Goal: Task Accomplishment & Management: Complete application form

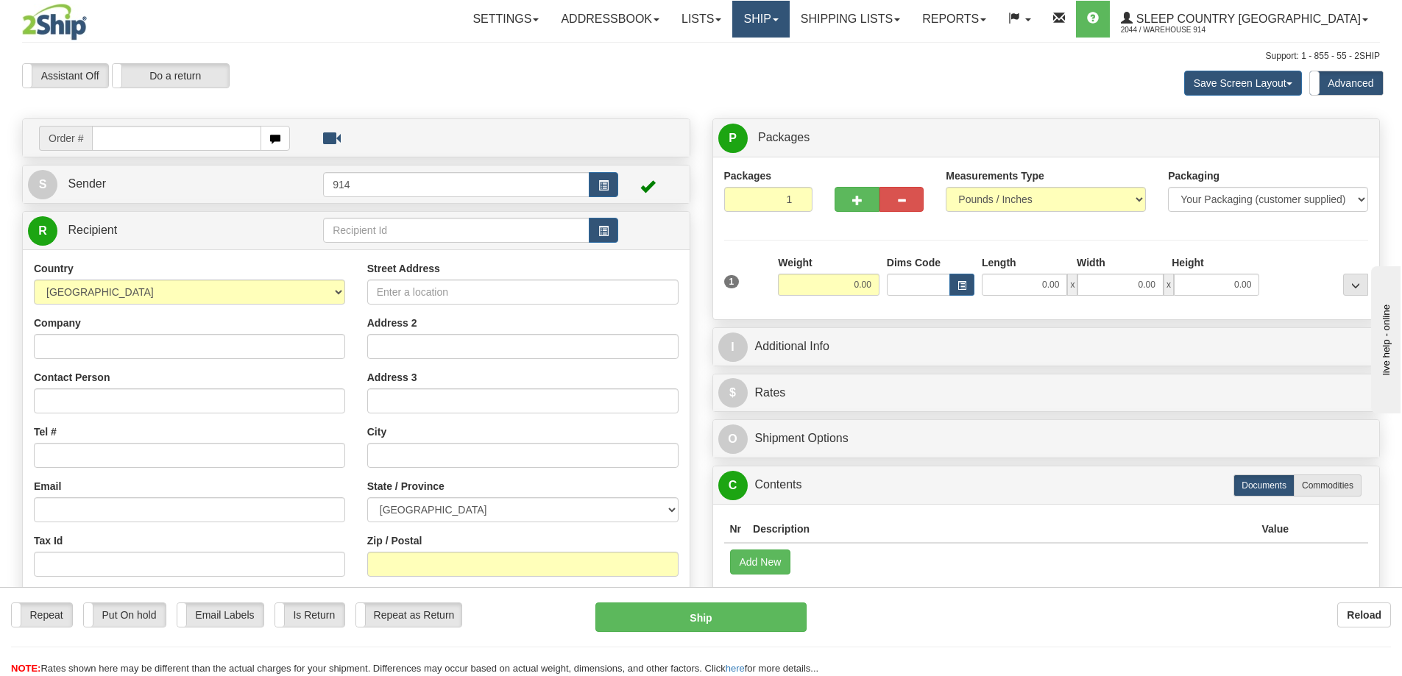
click at [789, 21] on link "Ship" at bounding box center [760, 19] width 57 height 37
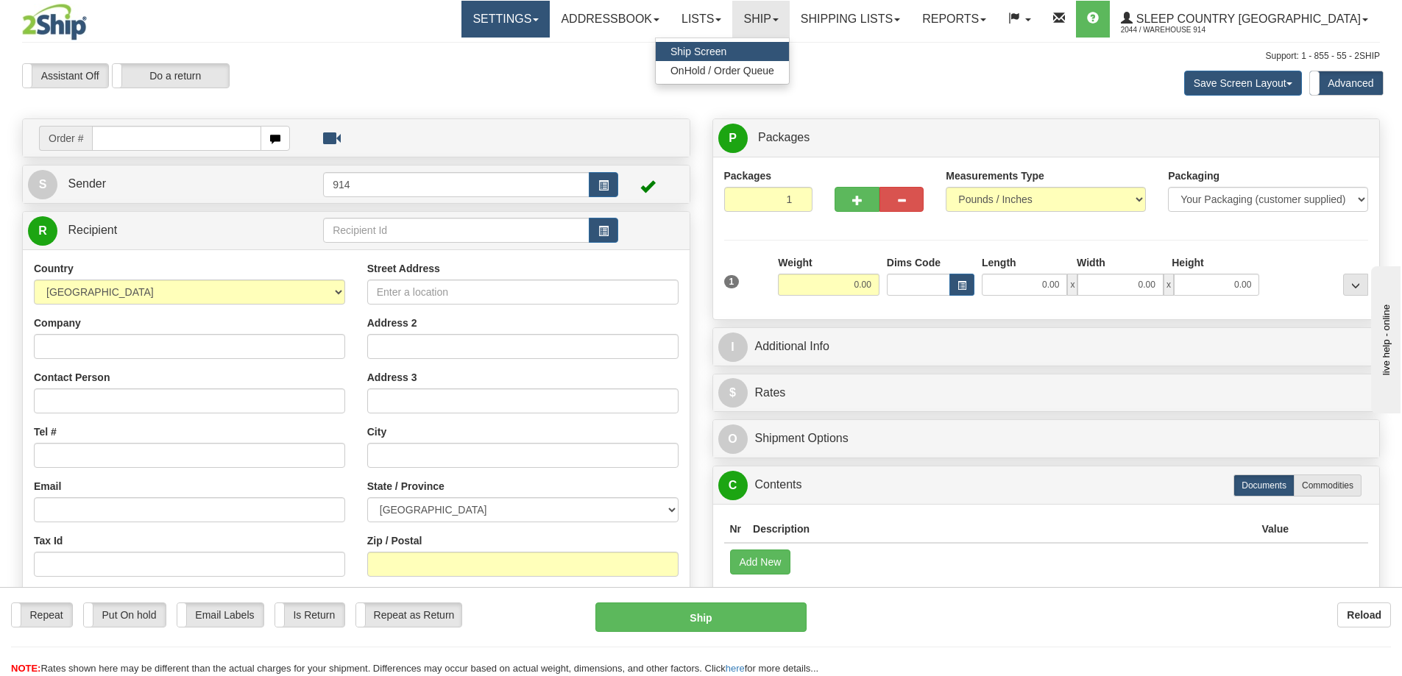
click at [550, 17] on link "Settings" at bounding box center [505, 19] width 88 height 37
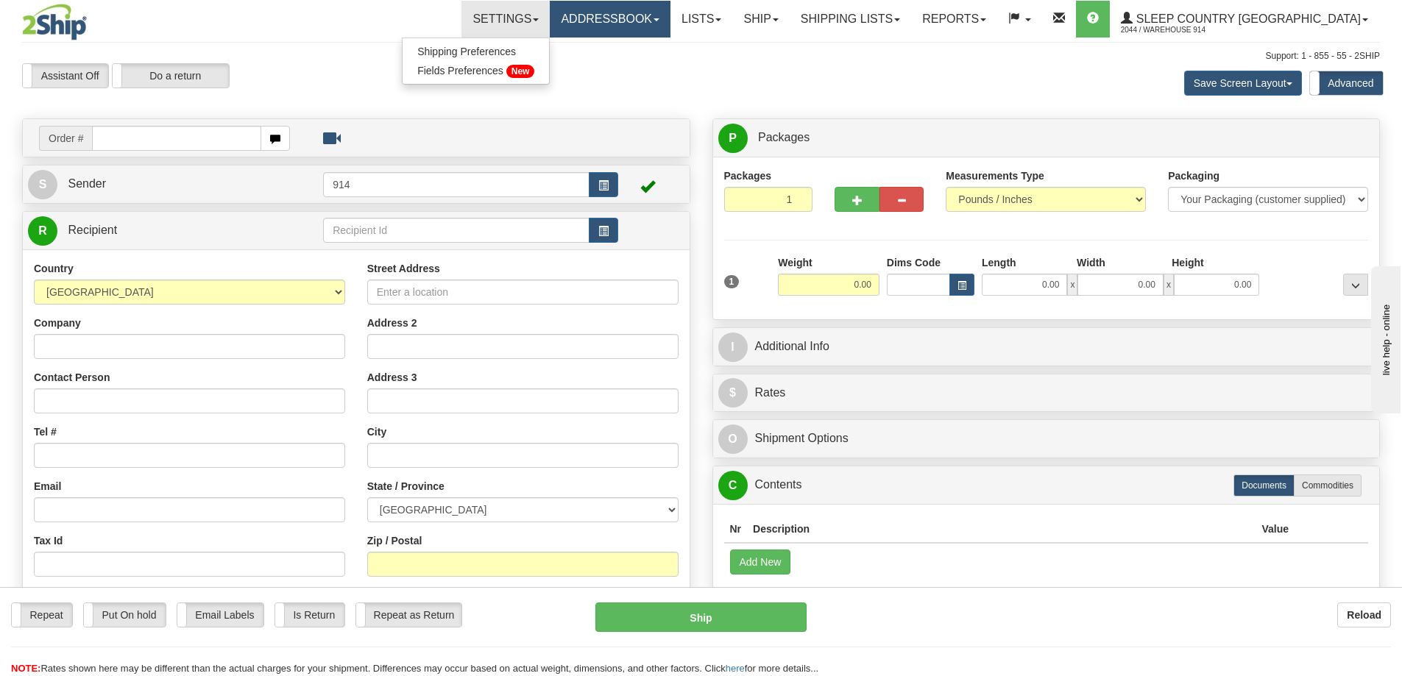
click at [642, 18] on link "Addressbook" at bounding box center [610, 19] width 121 height 37
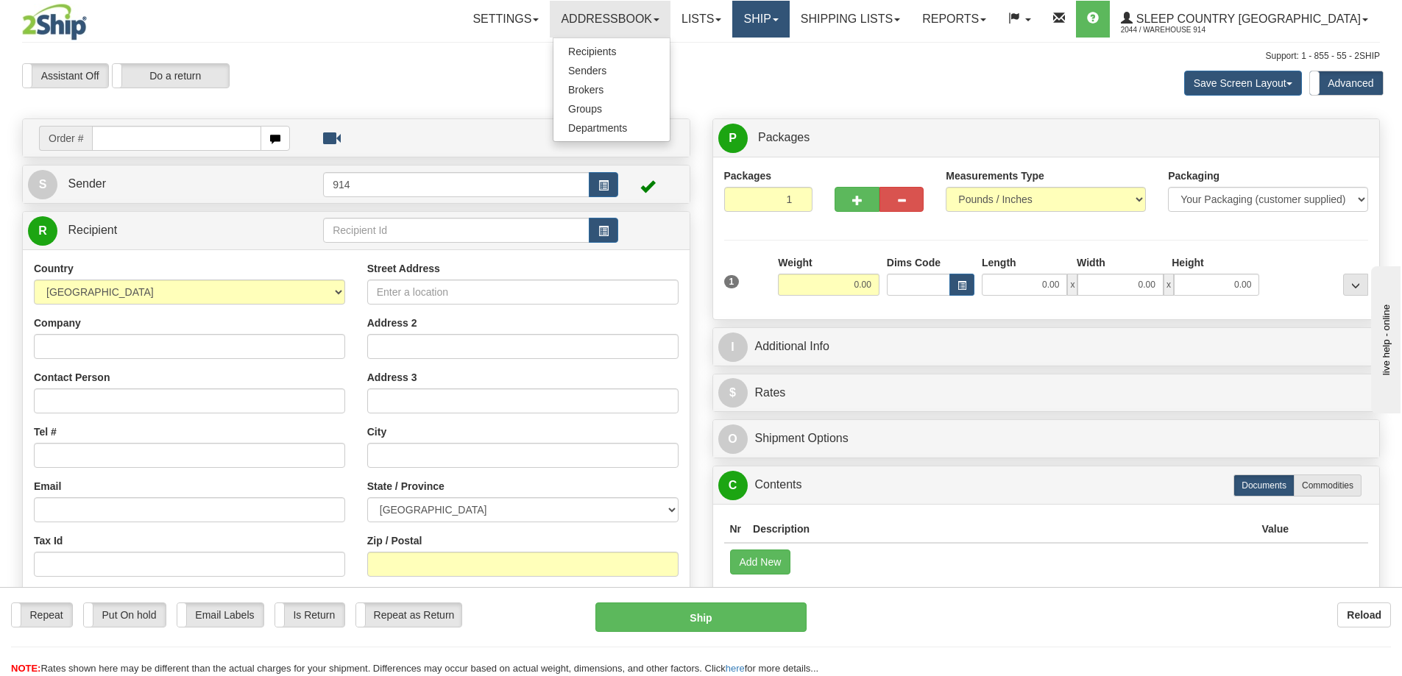
click at [789, 27] on link "Ship" at bounding box center [760, 19] width 57 height 37
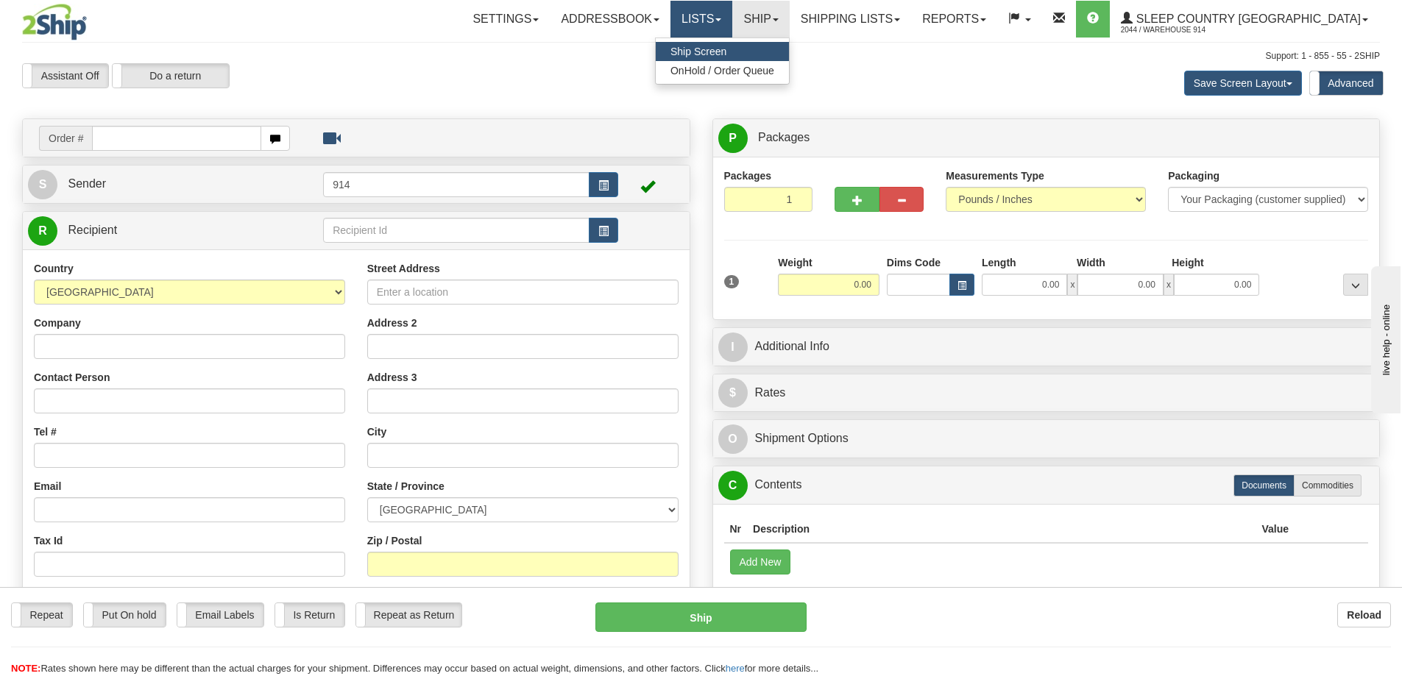
click at [732, 24] on link "Lists" at bounding box center [701, 19] width 62 height 37
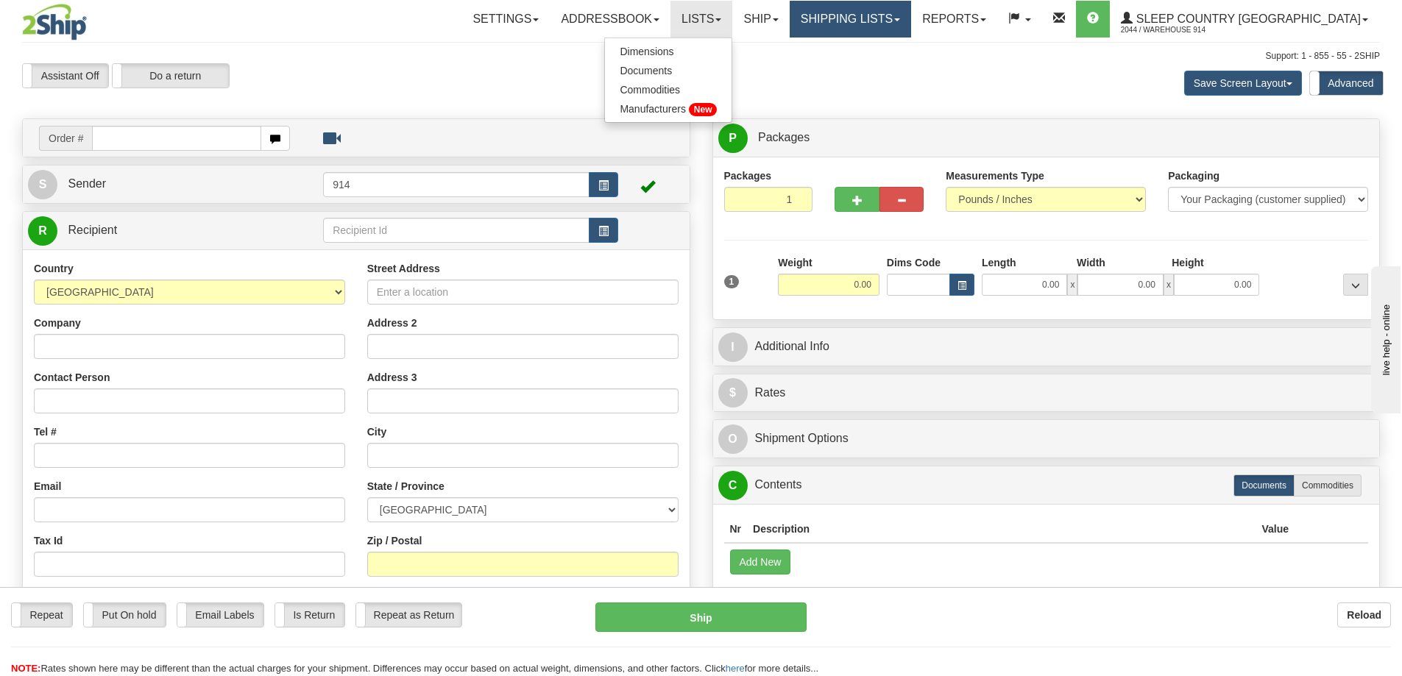
click at [911, 27] on link "Shipping lists" at bounding box center [850, 19] width 121 height 37
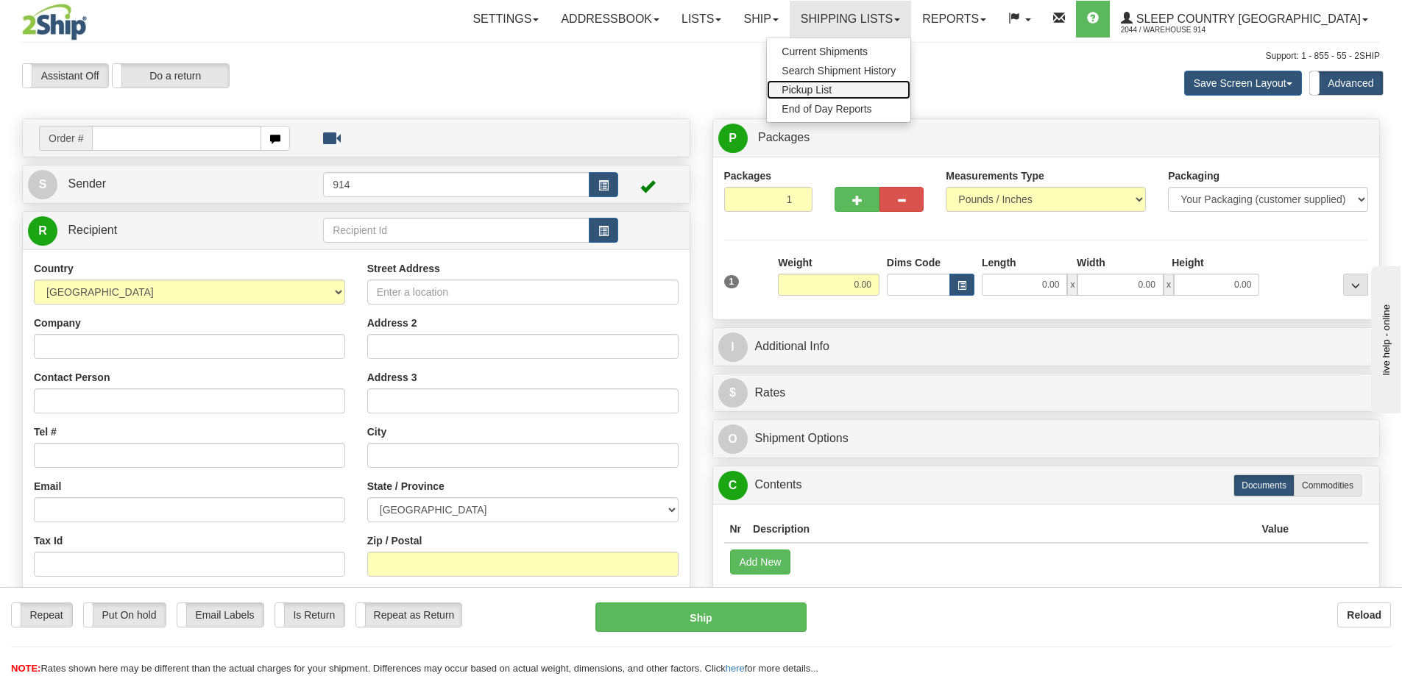
click at [832, 88] on span "Pickup List" at bounding box center [807, 90] width 50 height 12
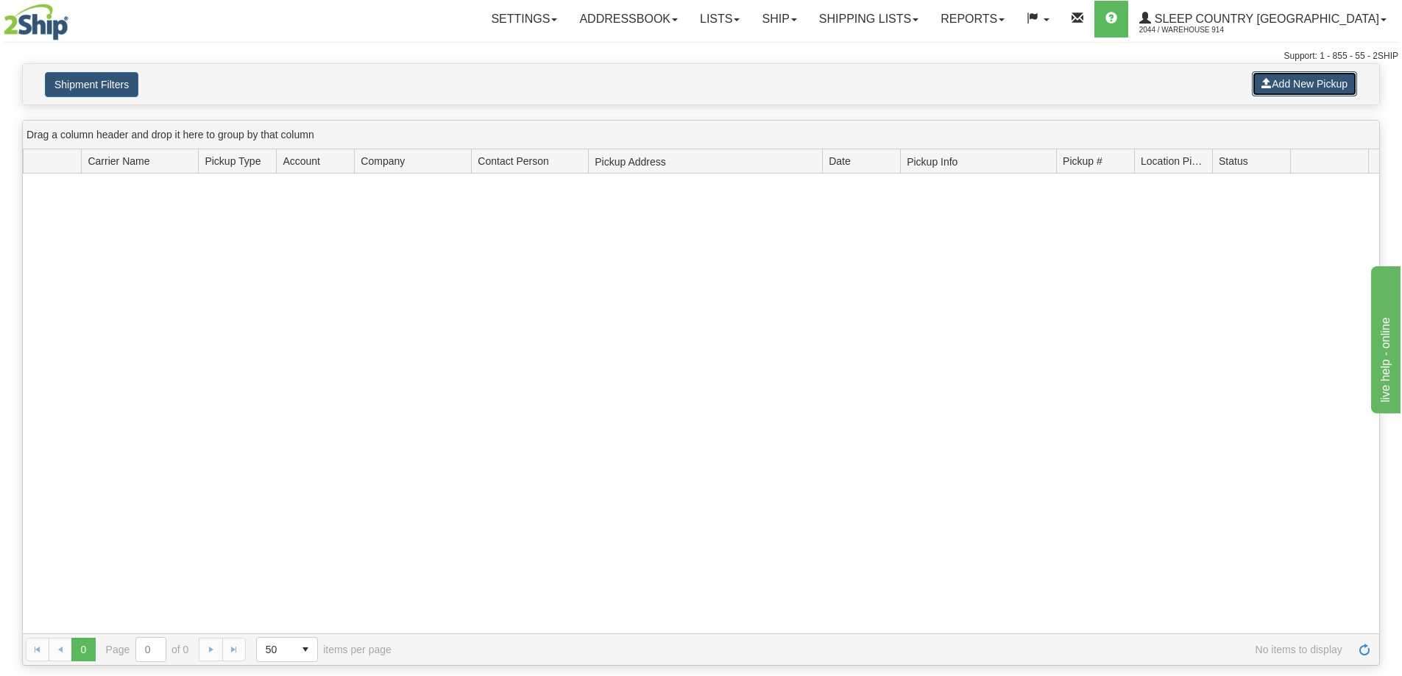
click at [1270, 91] on button "Add New Pickup" at bounding box center [1304, 83] width 105 height 25
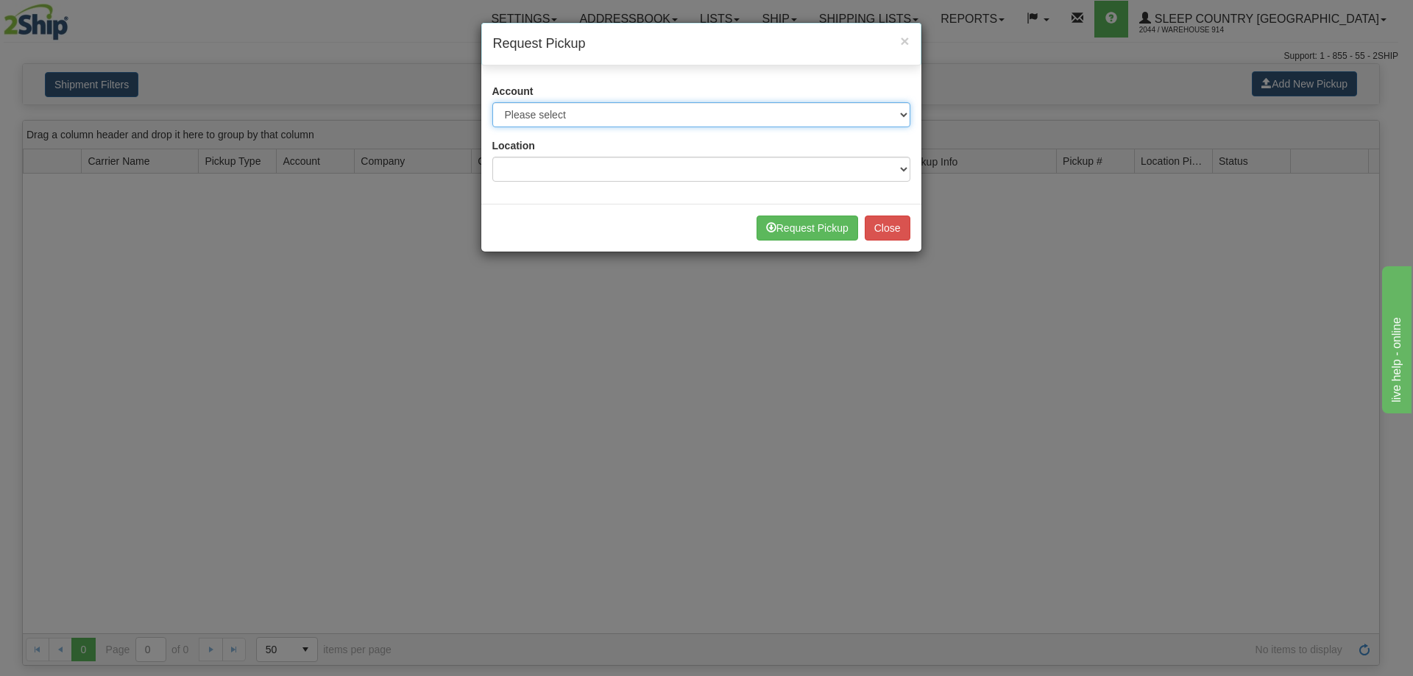
click at [585, 115] on select "Please select Canada Post - 7241032 (Canada Post 300) Canada Post - 1021956 (Ca…" at bounding box center [701, 114] width 418 height 25
select select "14"
click at [492, 102] on select "Please select Canada Post - 7241032 (Canada Post 300) Canada Post - 1021956 (Ca…" at bounding box center [701, 114] width 418 height 25
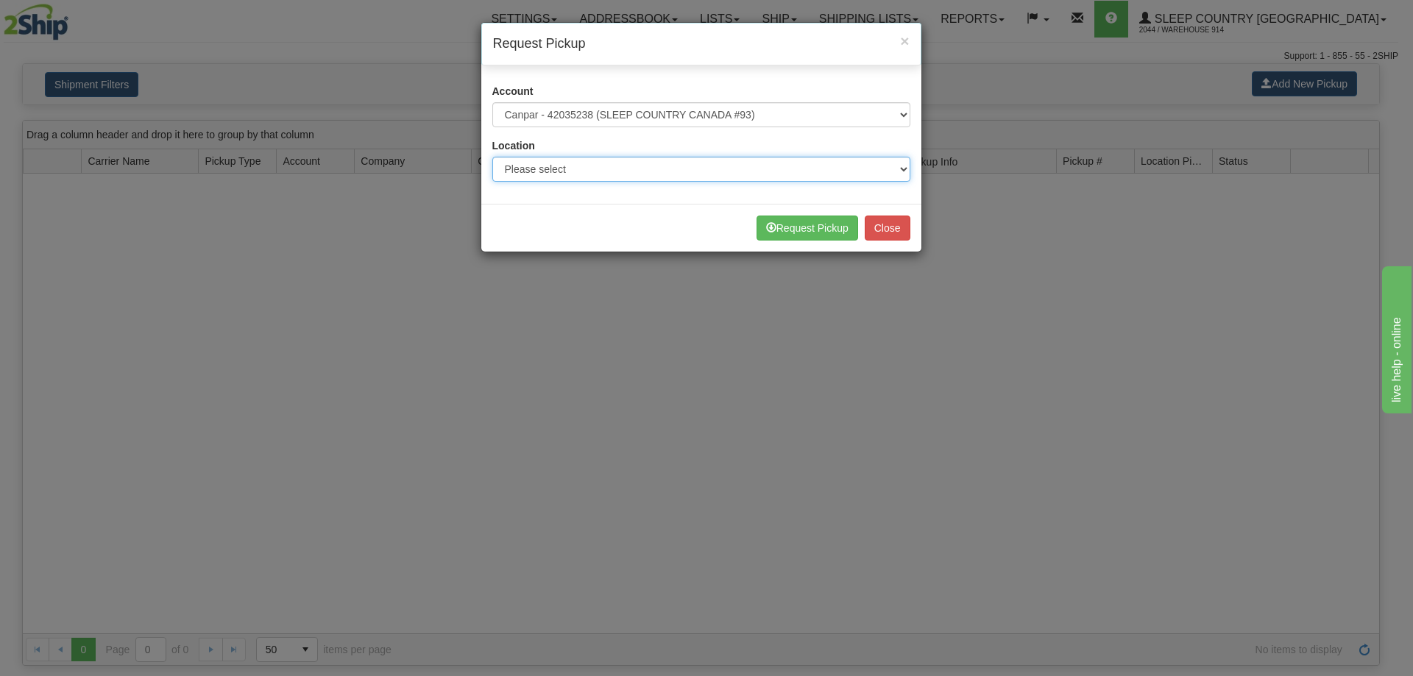
click at [811, 171] on select "Please select 914 CASPC END SLE" at bounding box center [701, 169] width 418 height 25
select select "6841"
click at [492, 157] on select "Please select 914 CASPC END SLE" at bounding box center [701, 169] width 418 height 25
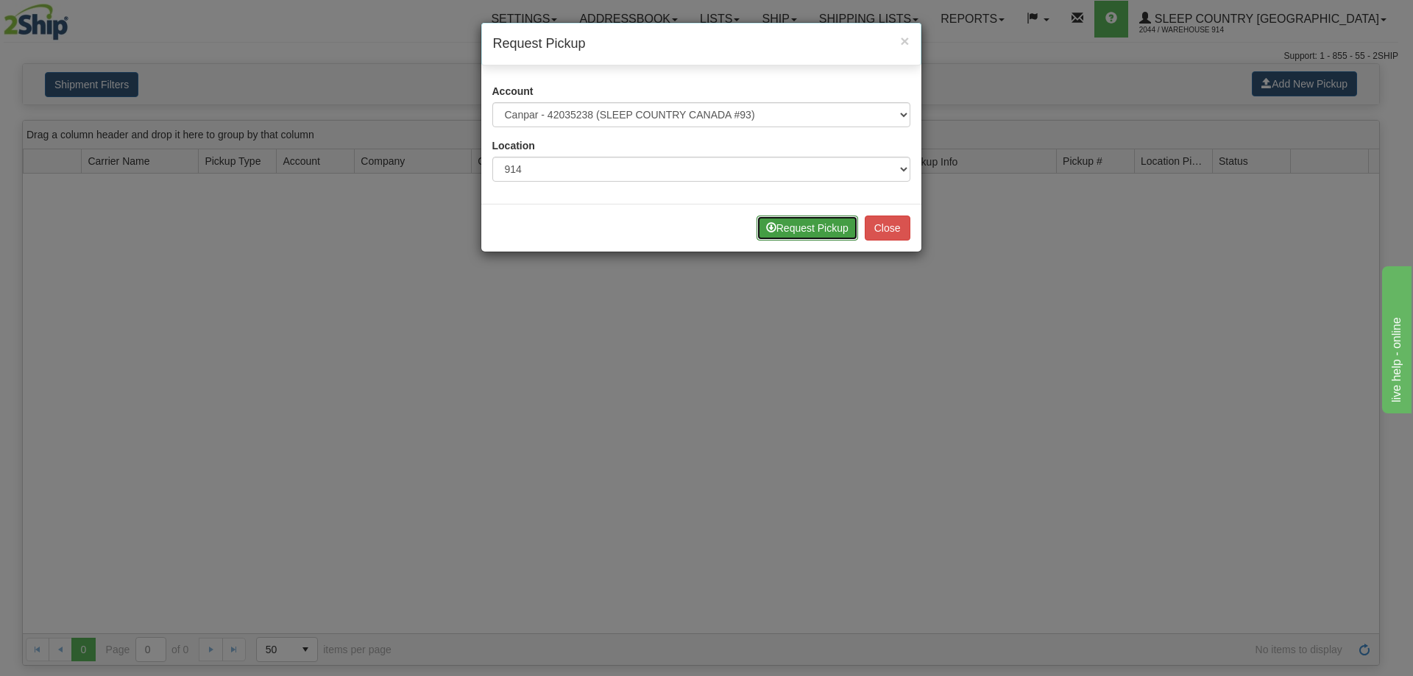
click at [821, 230] on button "Request Pickup" at bounding box center [807, 228] width 102 height 25
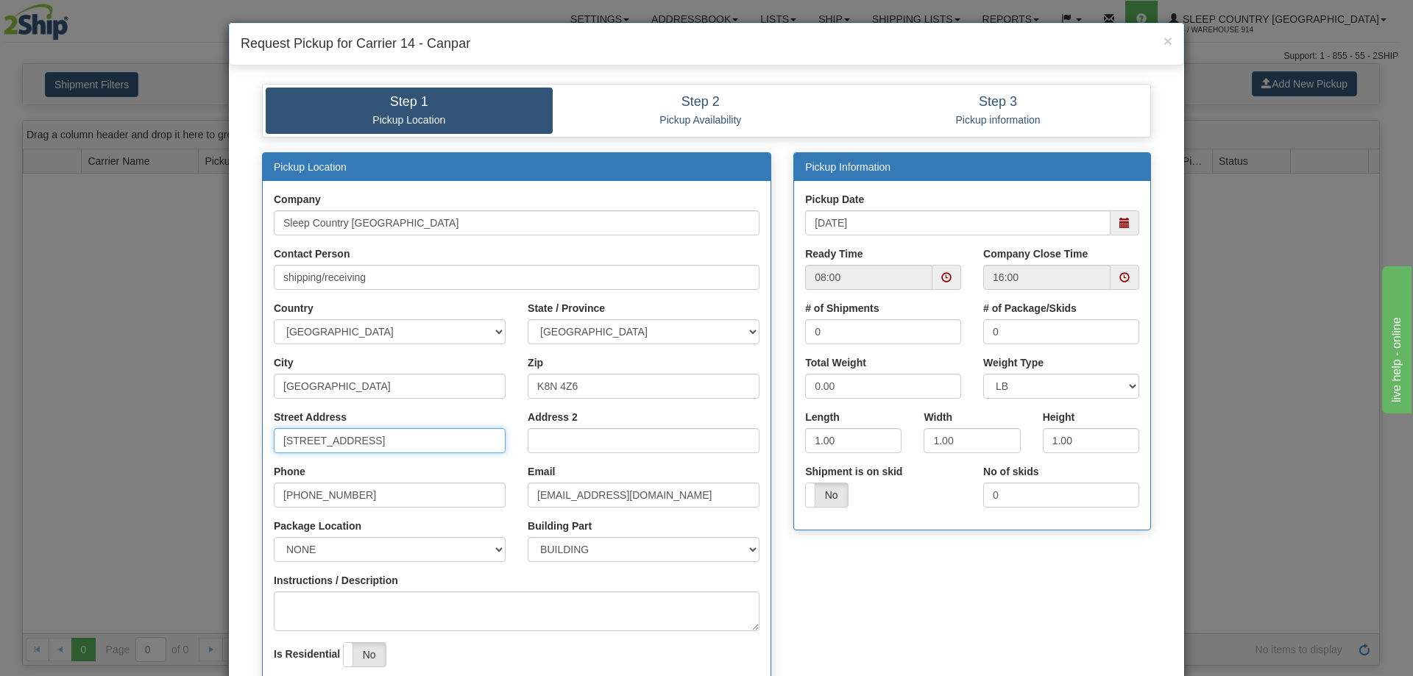
click at [288, 433] on input "[STREET_ADDRESS]" at bounding box center [390, 440] width 232 height 25
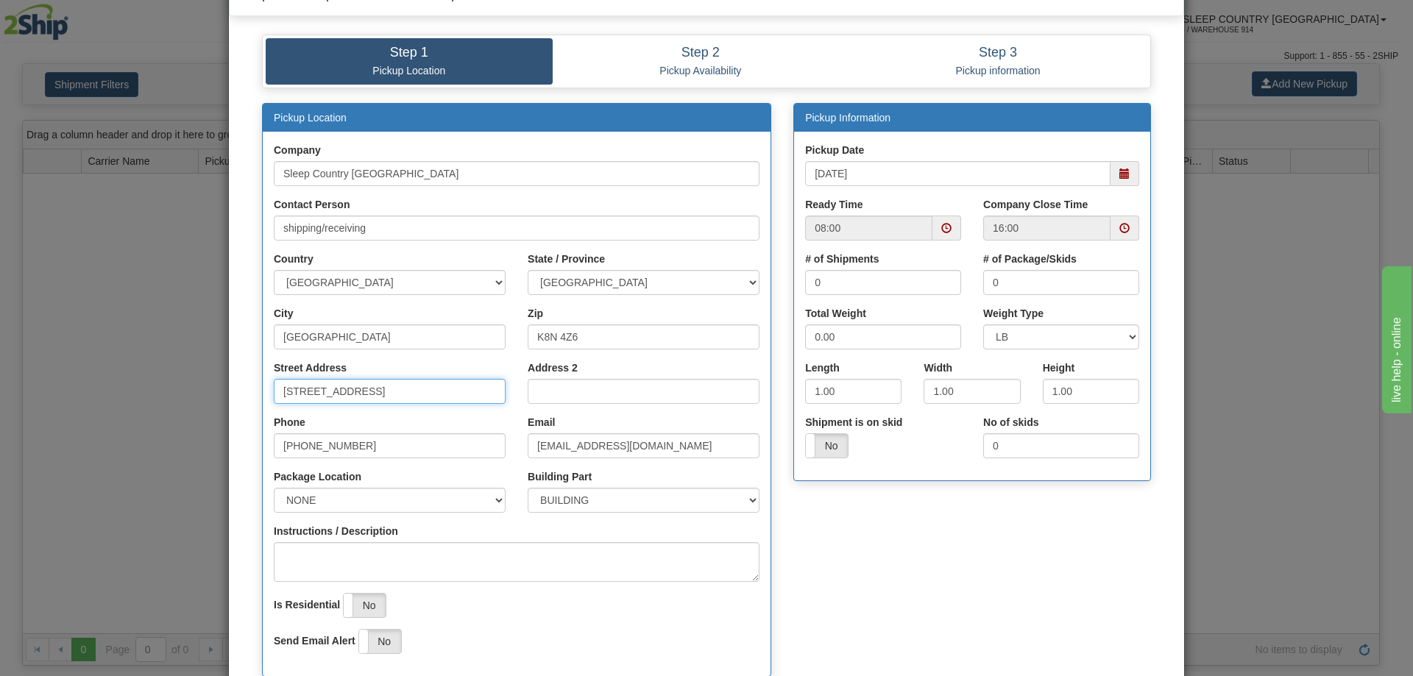
scroll to position [74, 0]
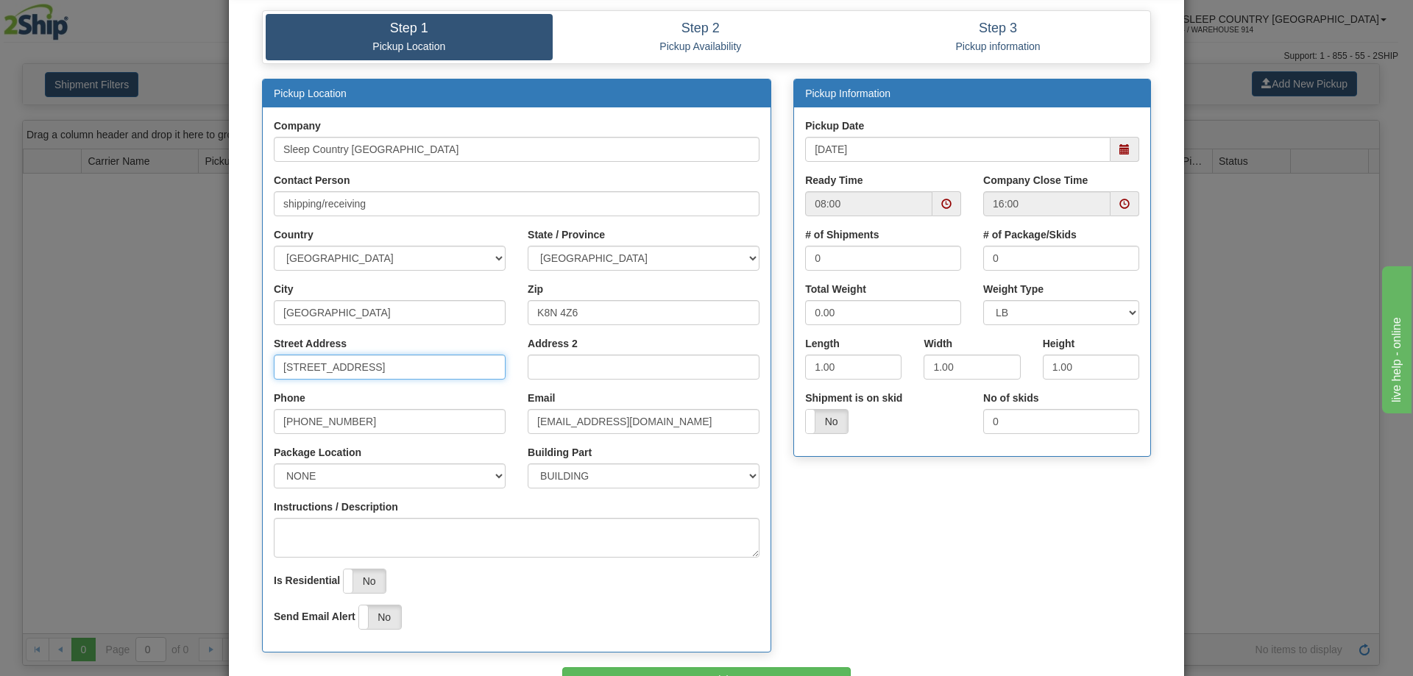
type input "520 College St East"
click at [827, 263] on input "0" at bounding box center [883, 258] width 156 height 25
type input "2"
click at [994, 260] on input "0" at bounding box center [1061, 258] width 156 height 25
type input "2"
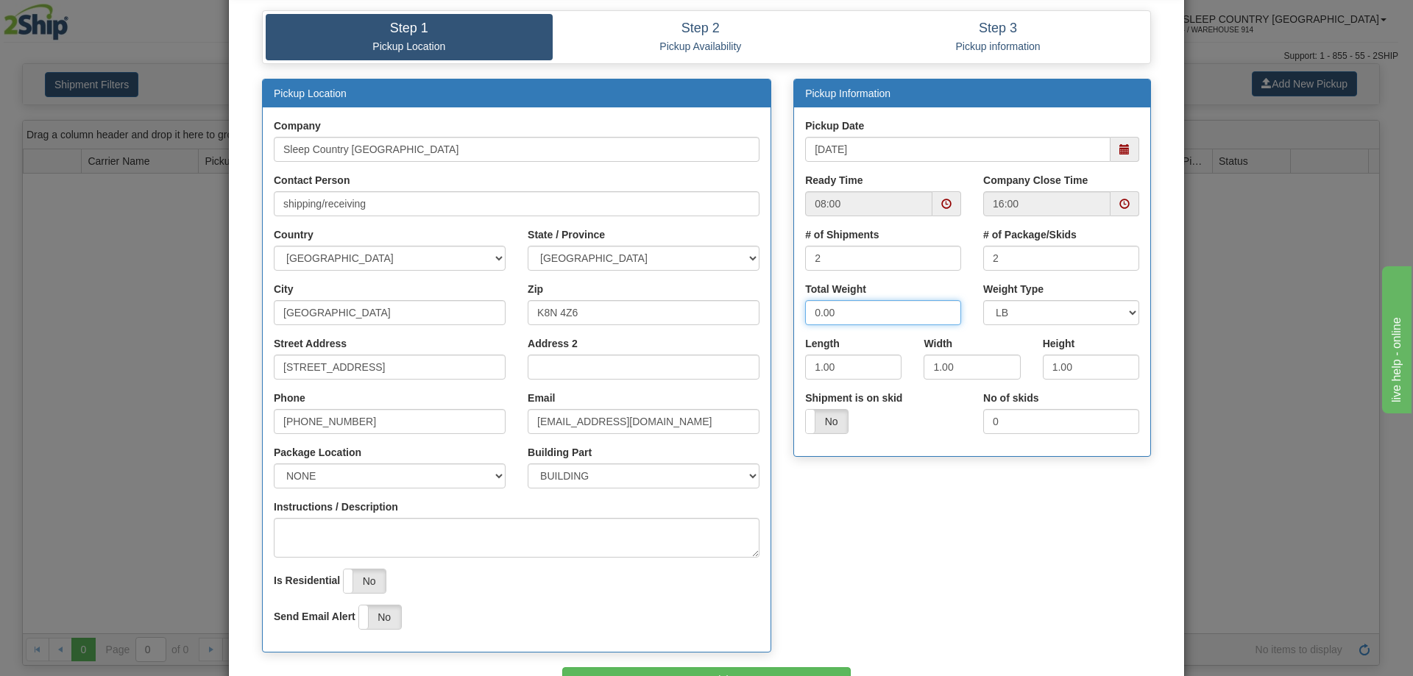
click at [835, 315] on input "0.00" at bounding box center [883, 312] width 156 height 25
type input "0"
type input "5"
click at [922, 424] on div "Yes No" at bounding box center [883, 421] width 156 height 25
click at [815, 369] on input "1.00" at bounding box center [853, 367] width 96 height 25
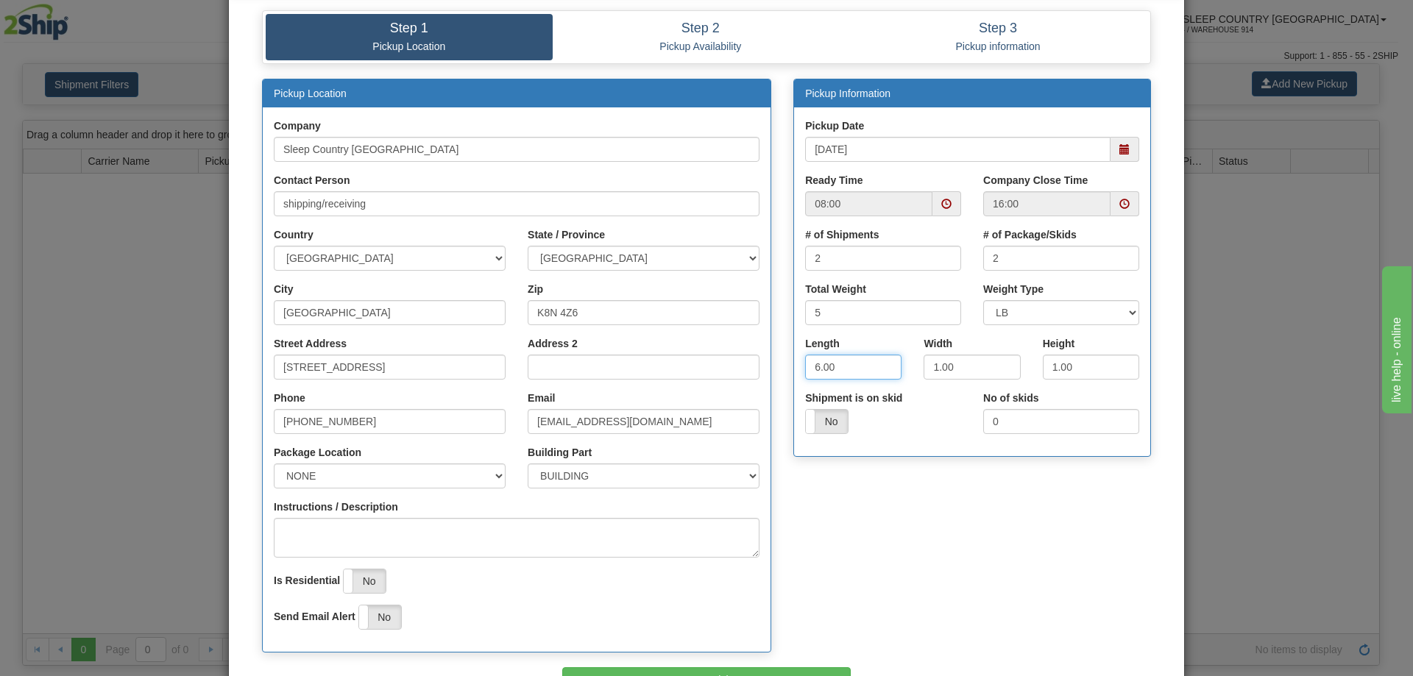
type input "6.00"
type input "6"
type input "2"
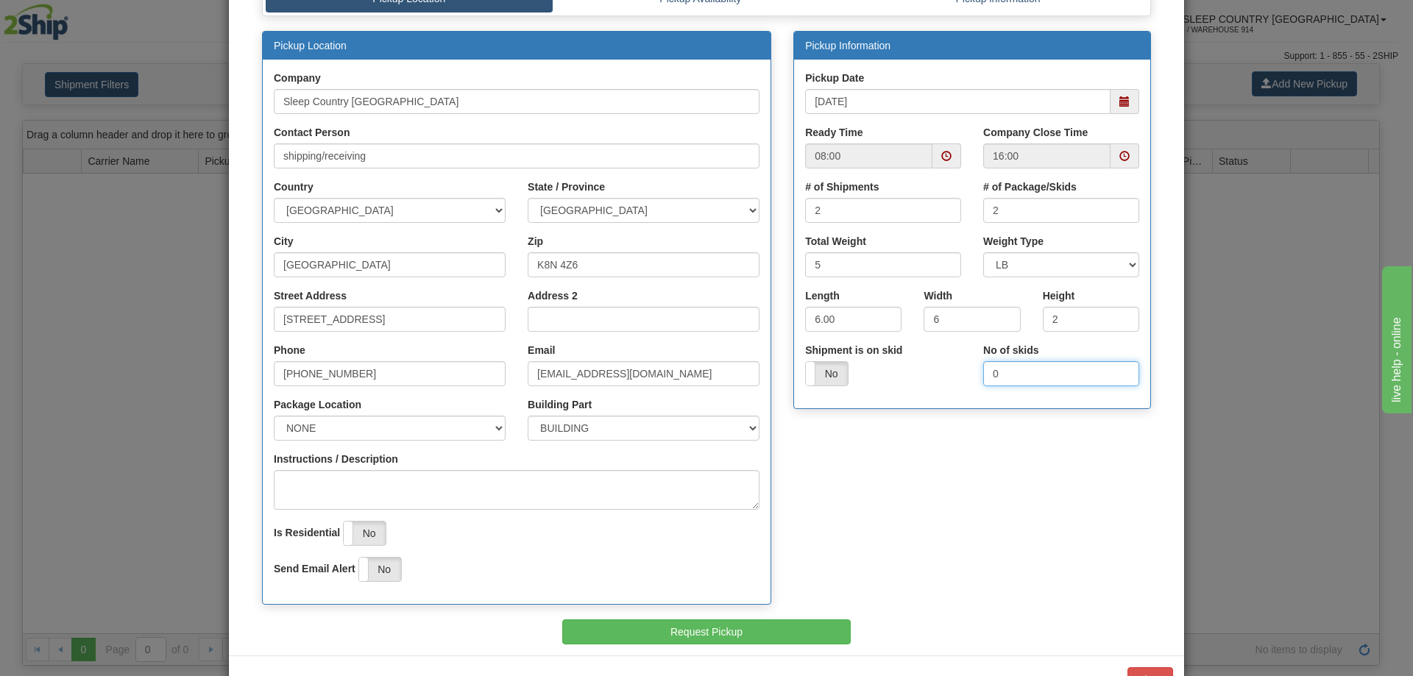
scroll to position [147, 0]
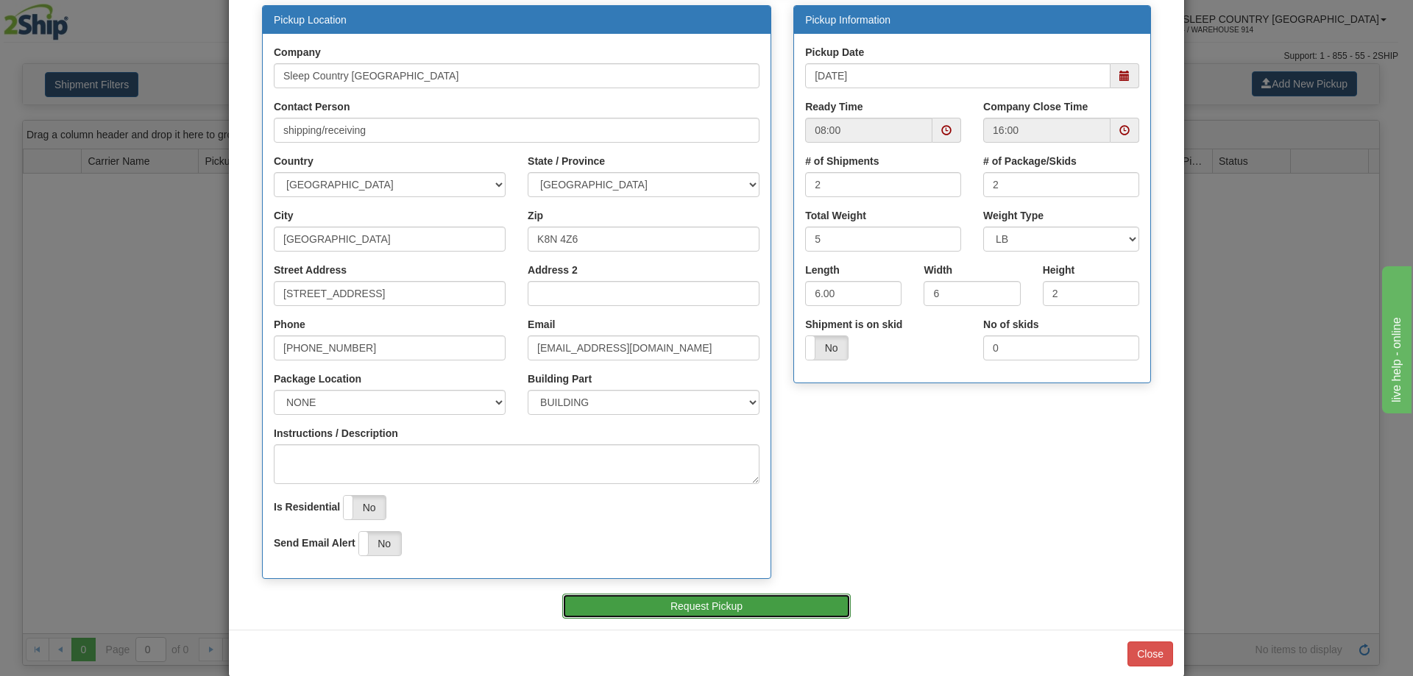
click at [779, 608] on button "Request Pickup" at bounding box center [706, 606] width 289 height 25
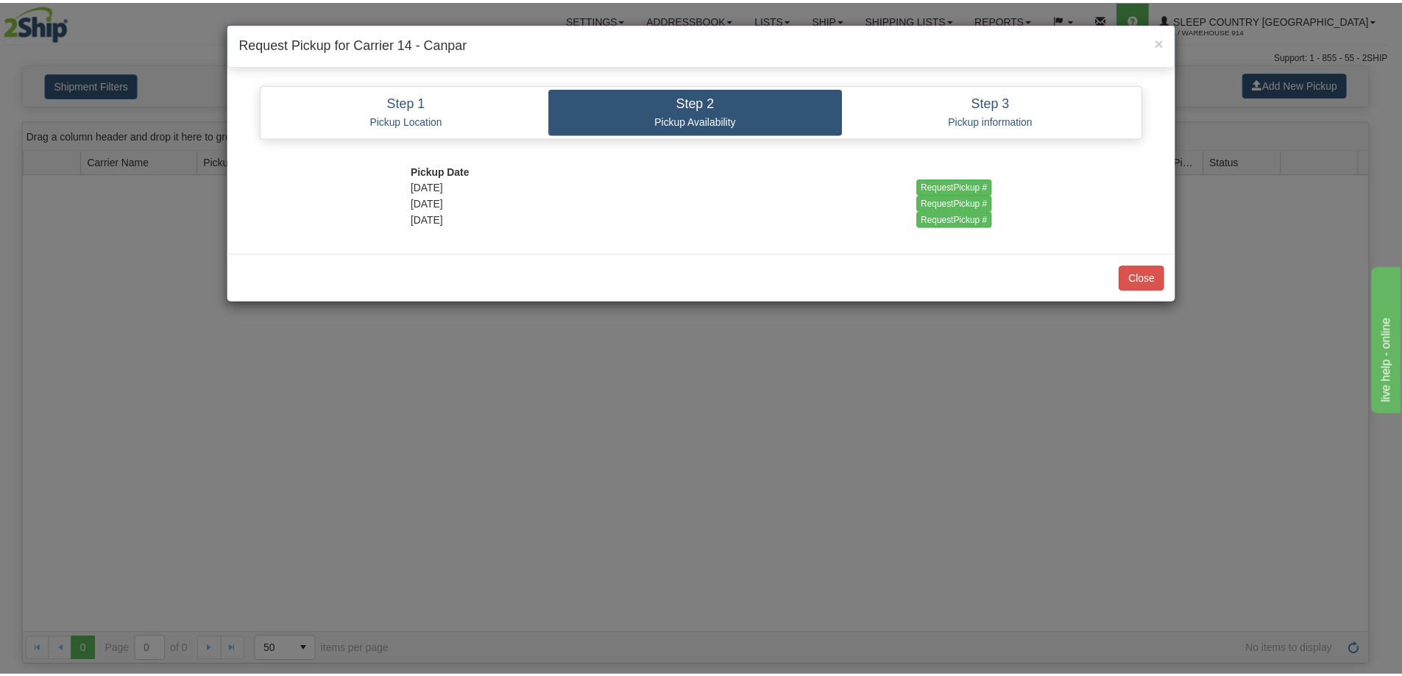
scroll to position [0, 0]
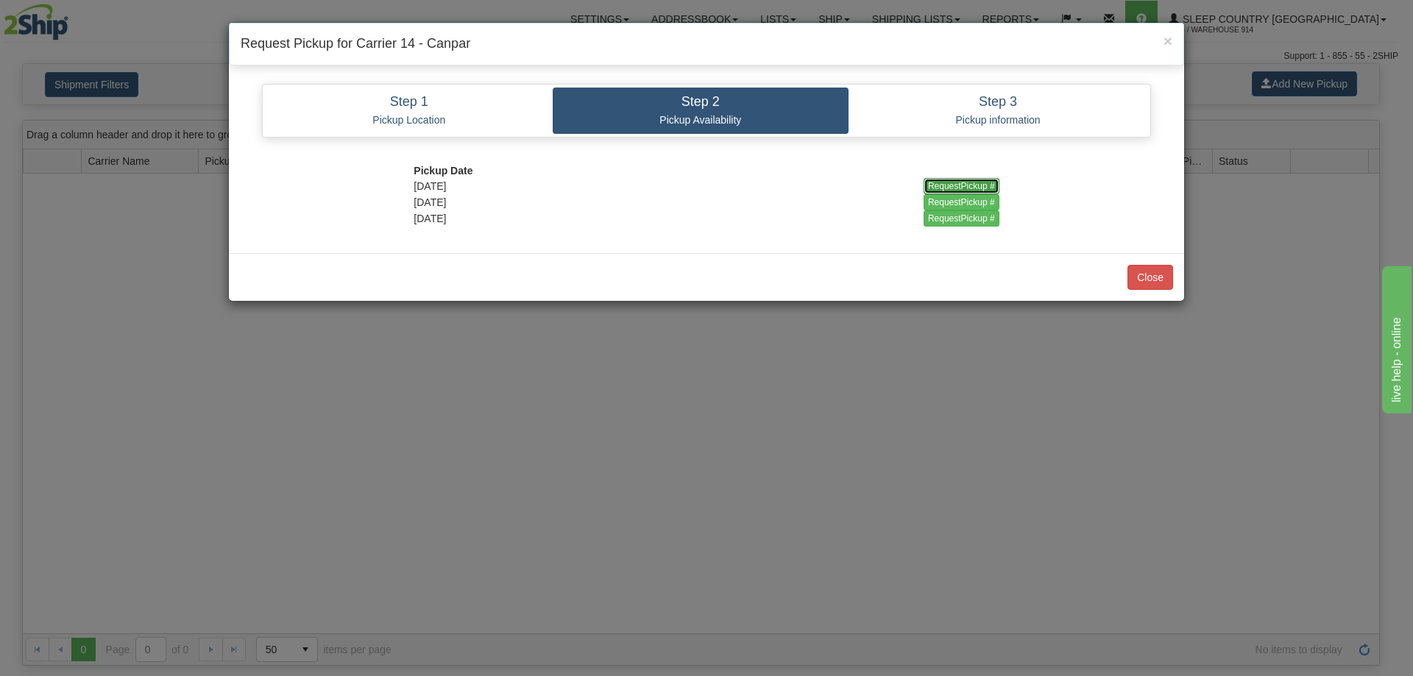
click at [991, 182] on input "RequestPickup #" at bounding box center [962, 186] width 76 height 16
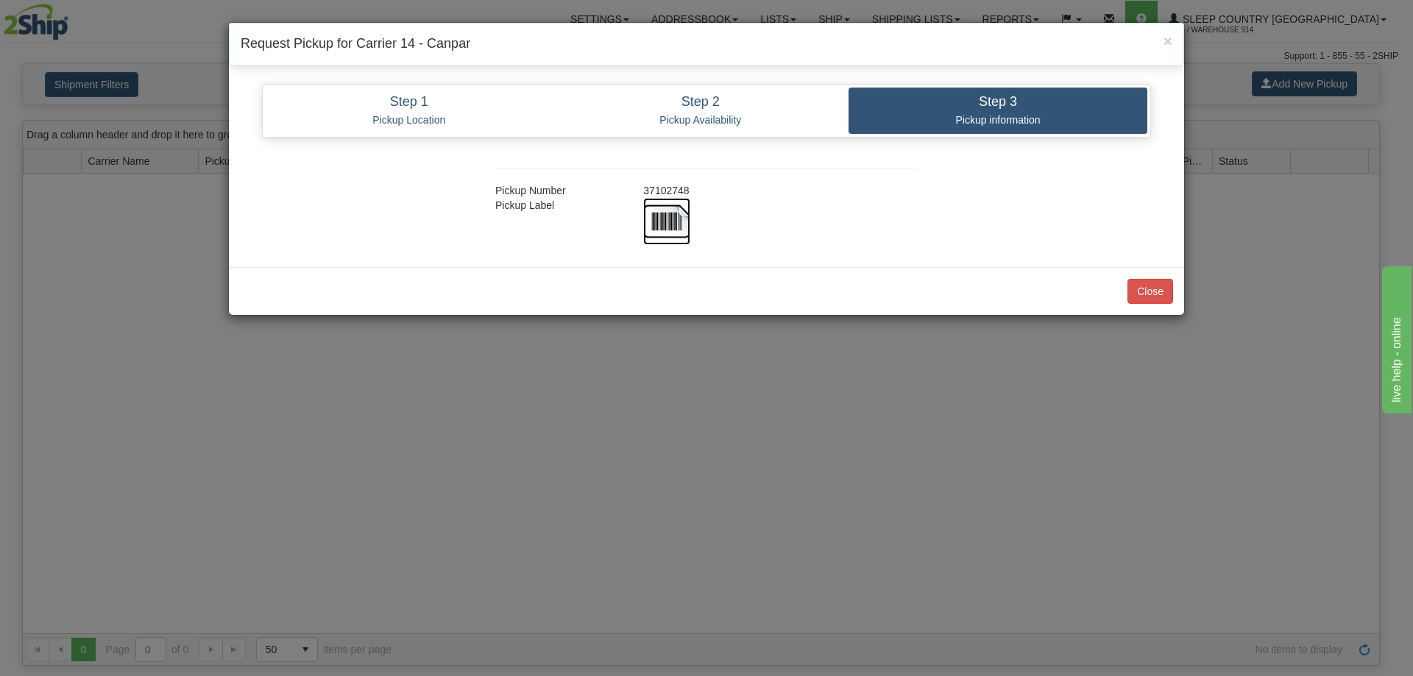
click at [674, 227] on img at bounding box center [666, 221] width 47 height 47
click at [1004, 116] on p "Pickup information" at bounding box center [998, 119] width 277 height 13
click at [1145, 284] on button "Close" at bounding box center [1150, 291] width 46 height 25
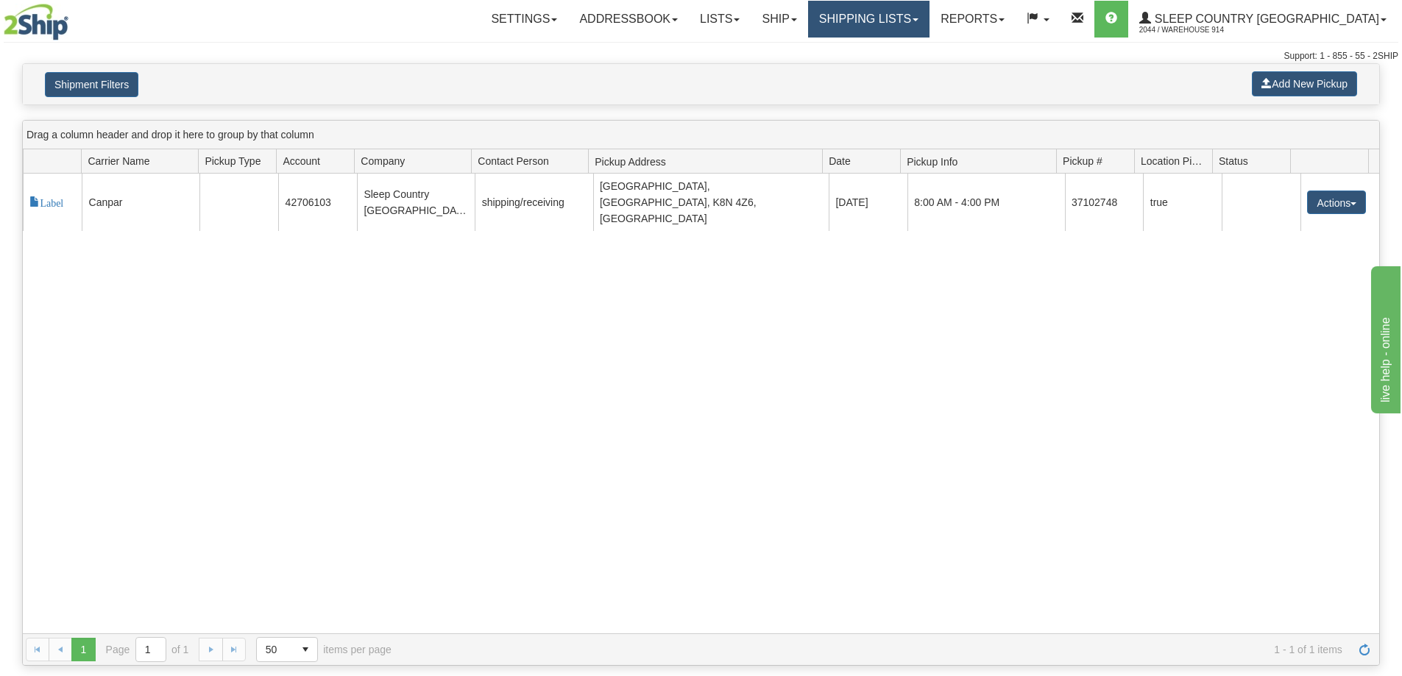
click at [929, 28] on link "Shipping lists" at bounding box center [868, 19] width 121 height 37
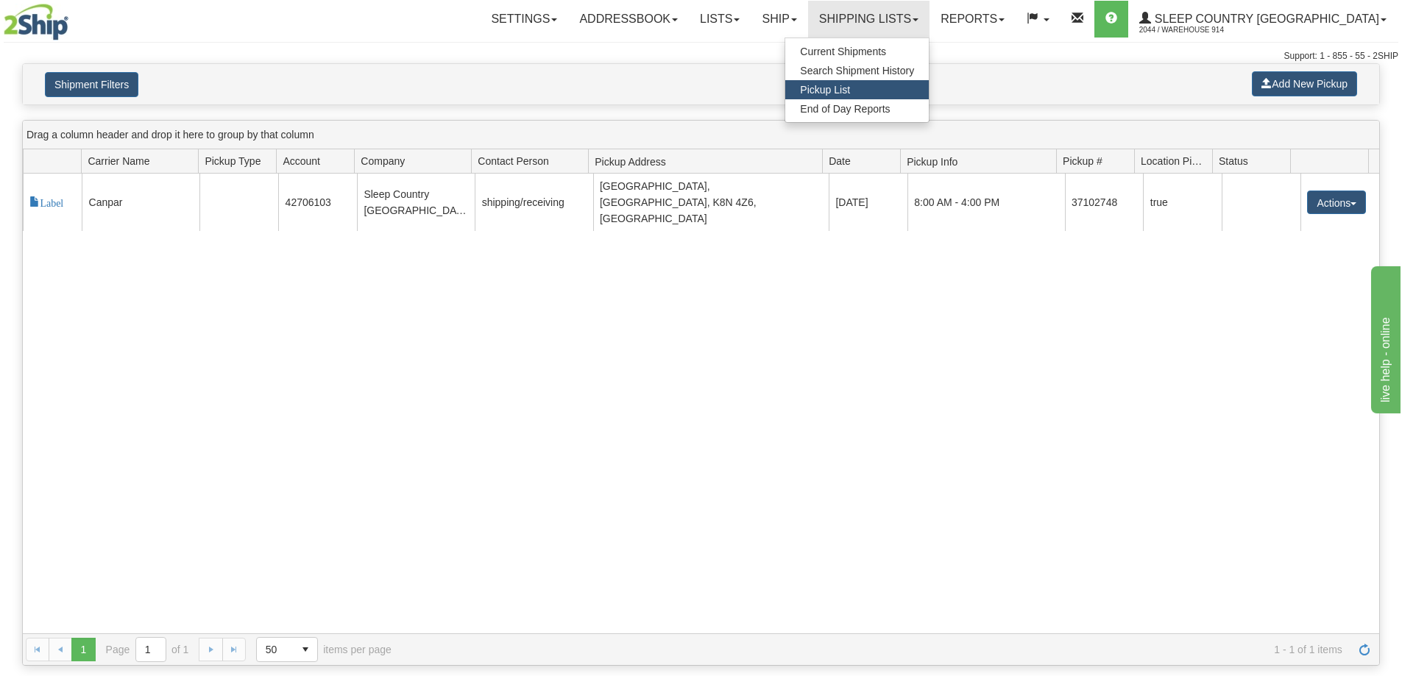
click at [850, 92] on span "Pickup List" at bounding box center [825, 90] width 50 height 12
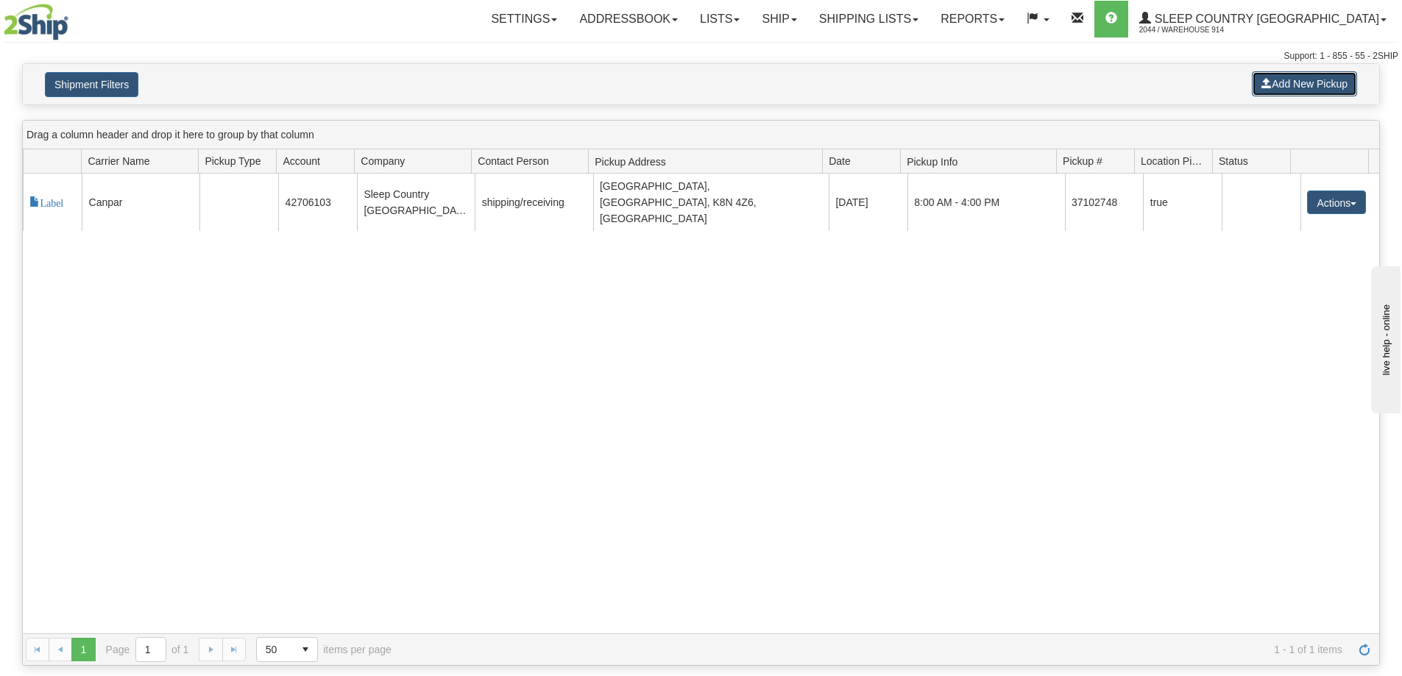
click at [1300, 82] on button "Add New Pickup" at bounding box center [1304, 83] width 105 height 25
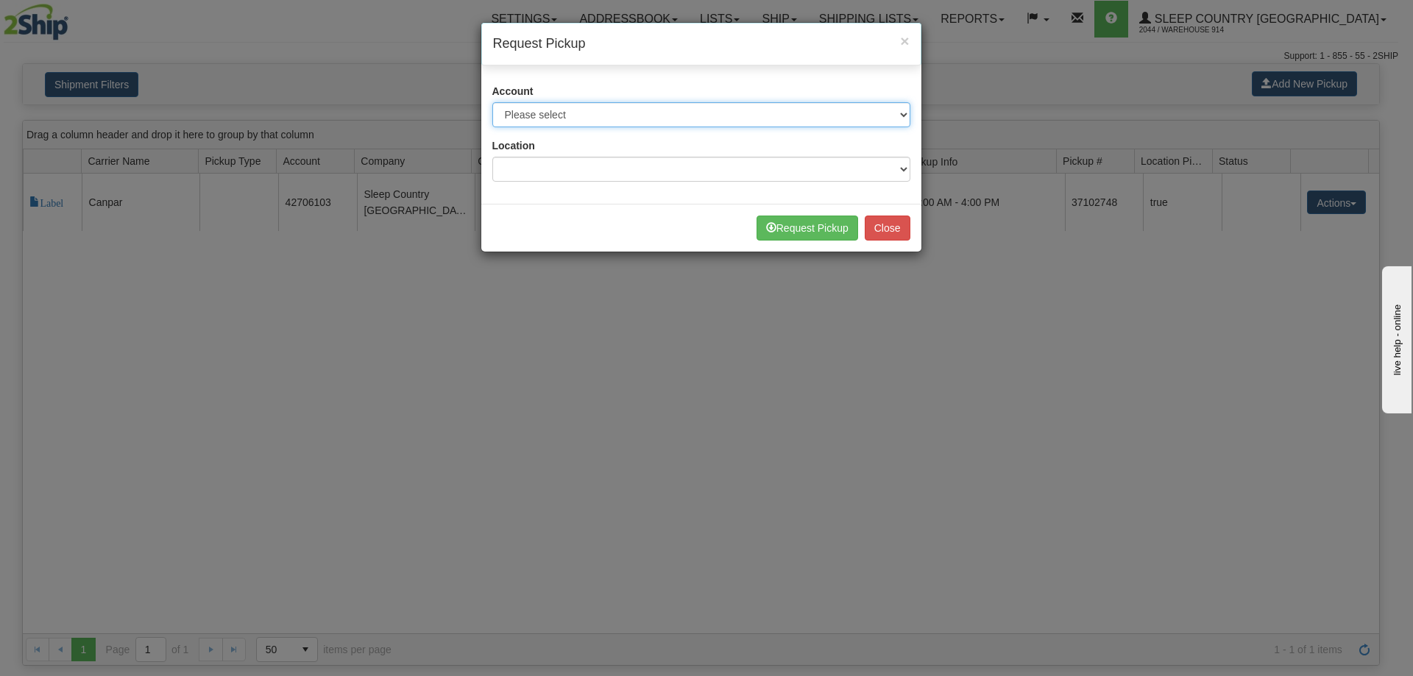
click at [907, 121] on select "Please select Canada Post - 7241032 ([GEOGRAPHIC_DATA] Post 300) [GEOGRAPHIC_DA…" at bounding box center [701, 114] width 418 height 25
select select "11"
click at [492, 102] on select "Please select Canada Post - 7241032 ([GEOGRAPHIC_DATA] Post 300) [GEOGRAPHIC_DA…" at bounding box center [701, 114] width 418 height 25
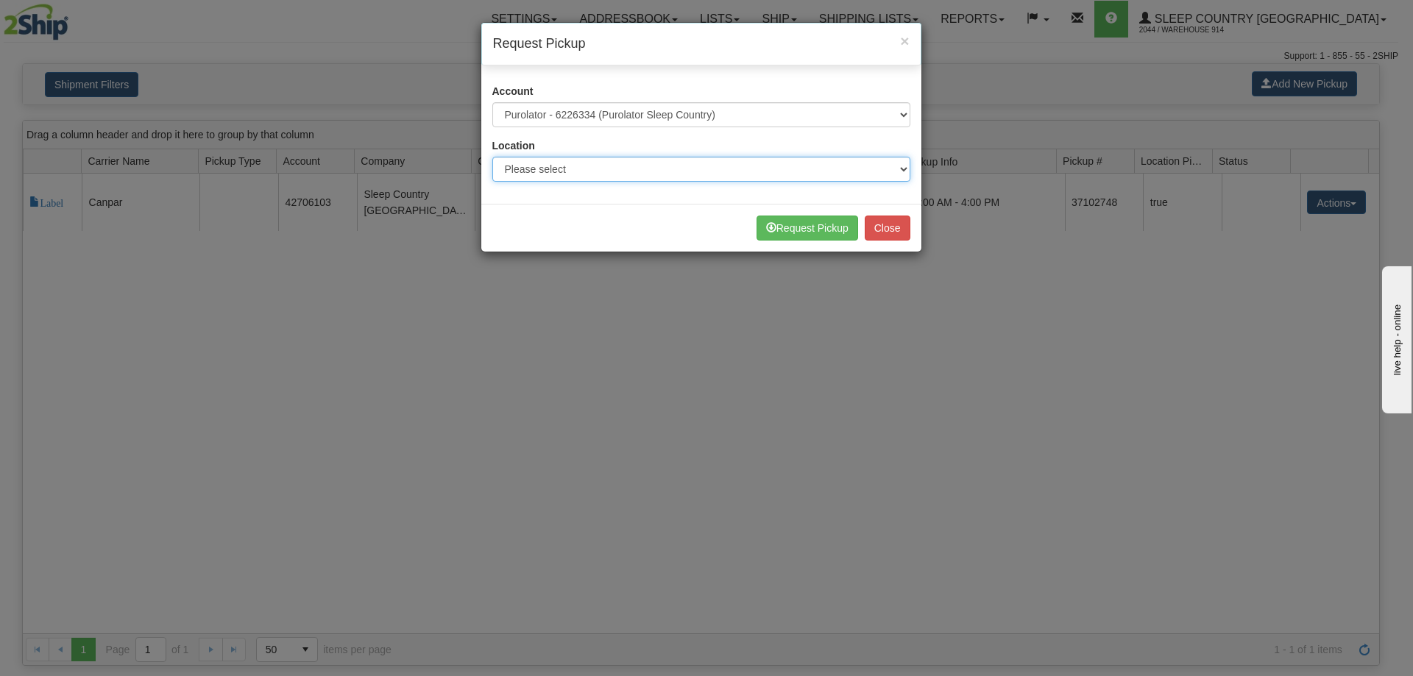
click at [876, 168] on select "Please select 300 390 90 901 902 91 914 915 916 917 92 921 922 93 94 95 96 97 9…" at bounding box center [701, 169] width 418 height 25
select select "6841"
click at [492, 157] on select "Please select 300 390 90 901 902 91 914 915 916 917 92 921 922 93 94 95 96 97 9…" at bounding box center [701, 169] width 418 height 25
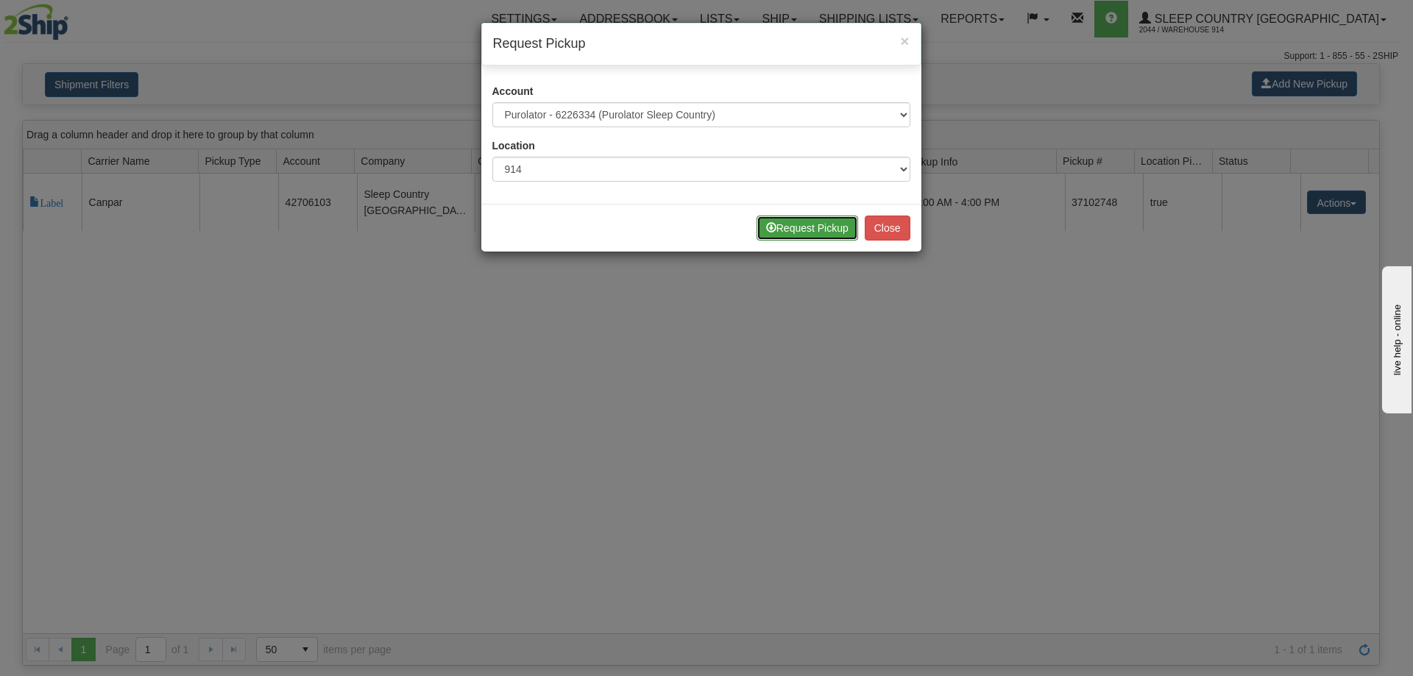
click at [845, 226] on button "Request Pickup" at bounding box center [807, 228] width 102 height 25
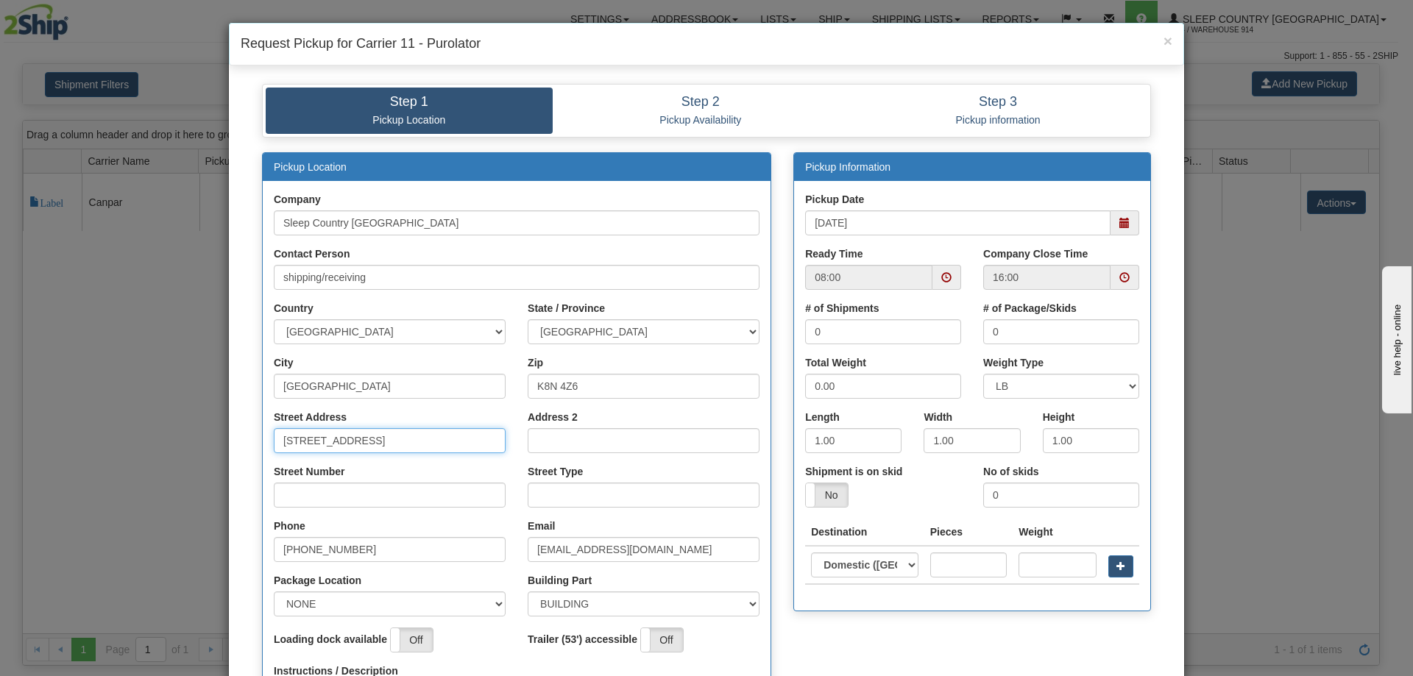
click at [288, 444] on input "[STREET_ADDRESS]" at bounding box center [390, 440] width 232 height 25
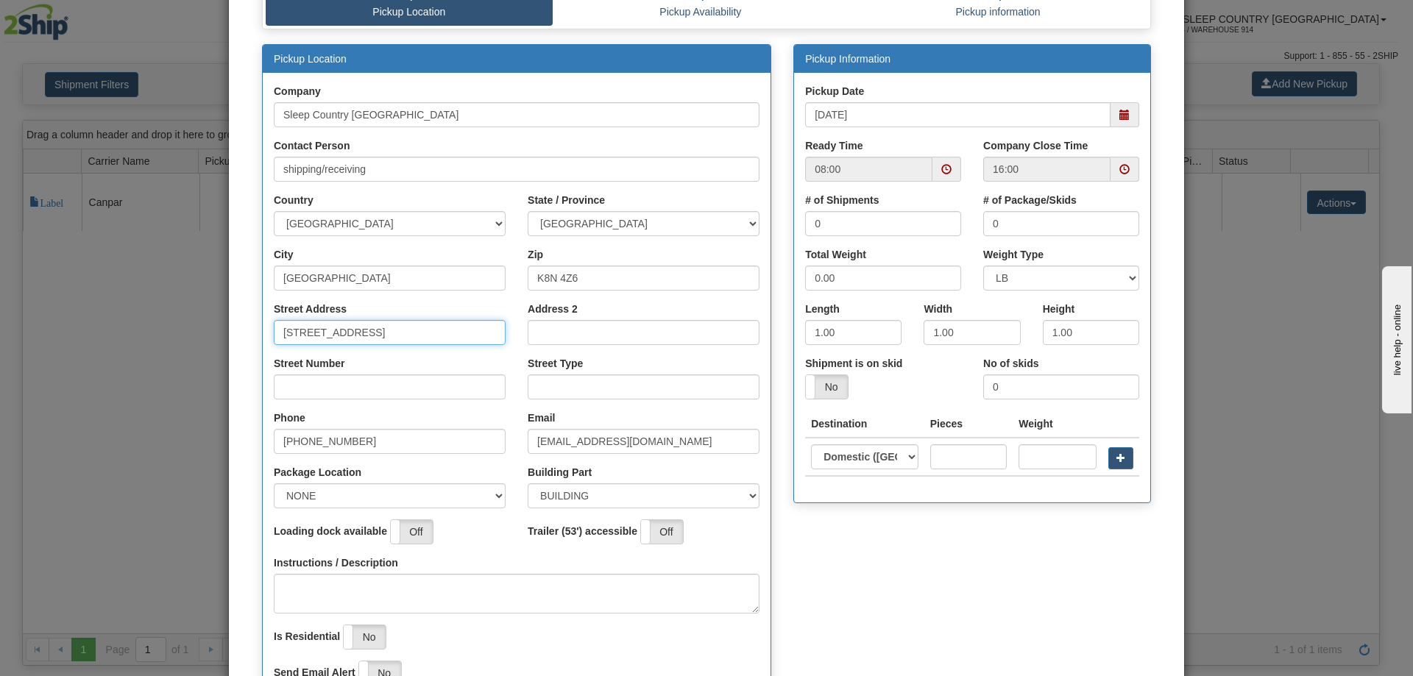
scroll to position [74, 0]
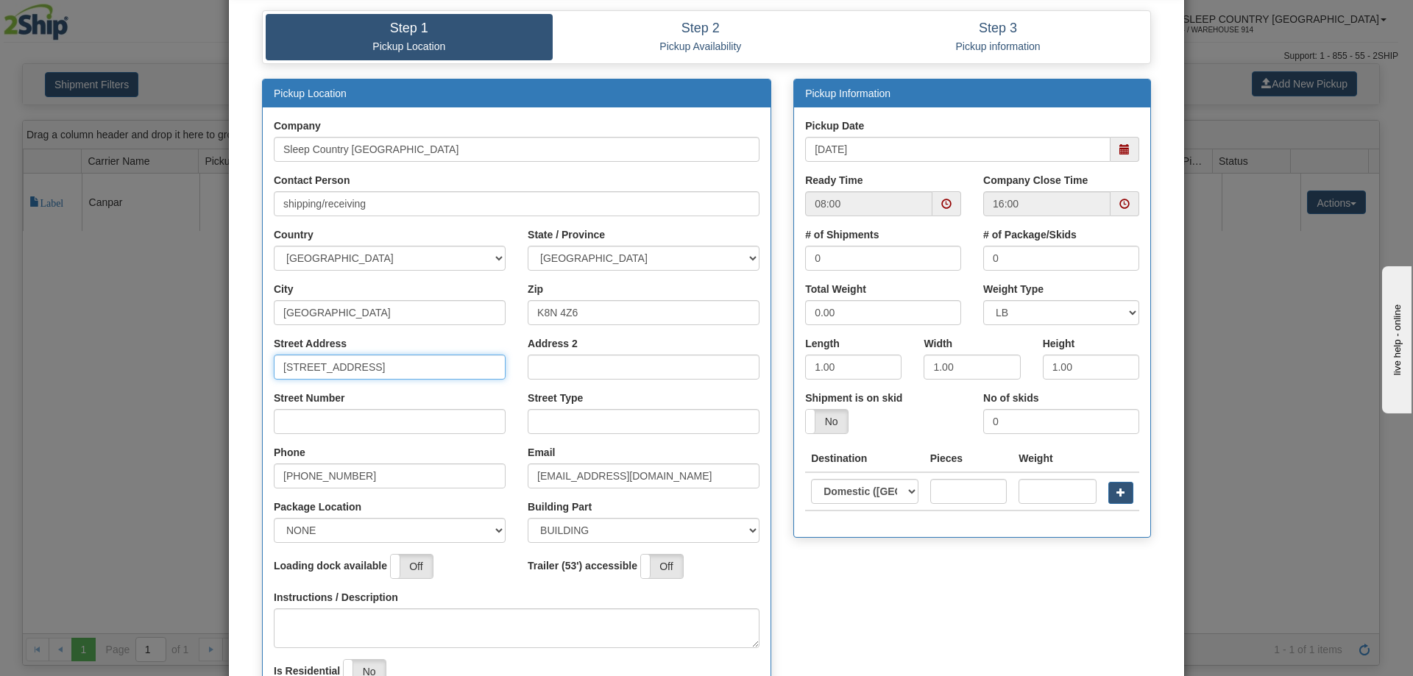
type input "[STREET_ADDRESS]"
click at [848, 262] on input "0" at bounding box center [883, 258] width 156 height 25
type input "1"
click at [819, 375] on input "1.00" at bounding box center [853, 367] width 96 height 25
type input "1"
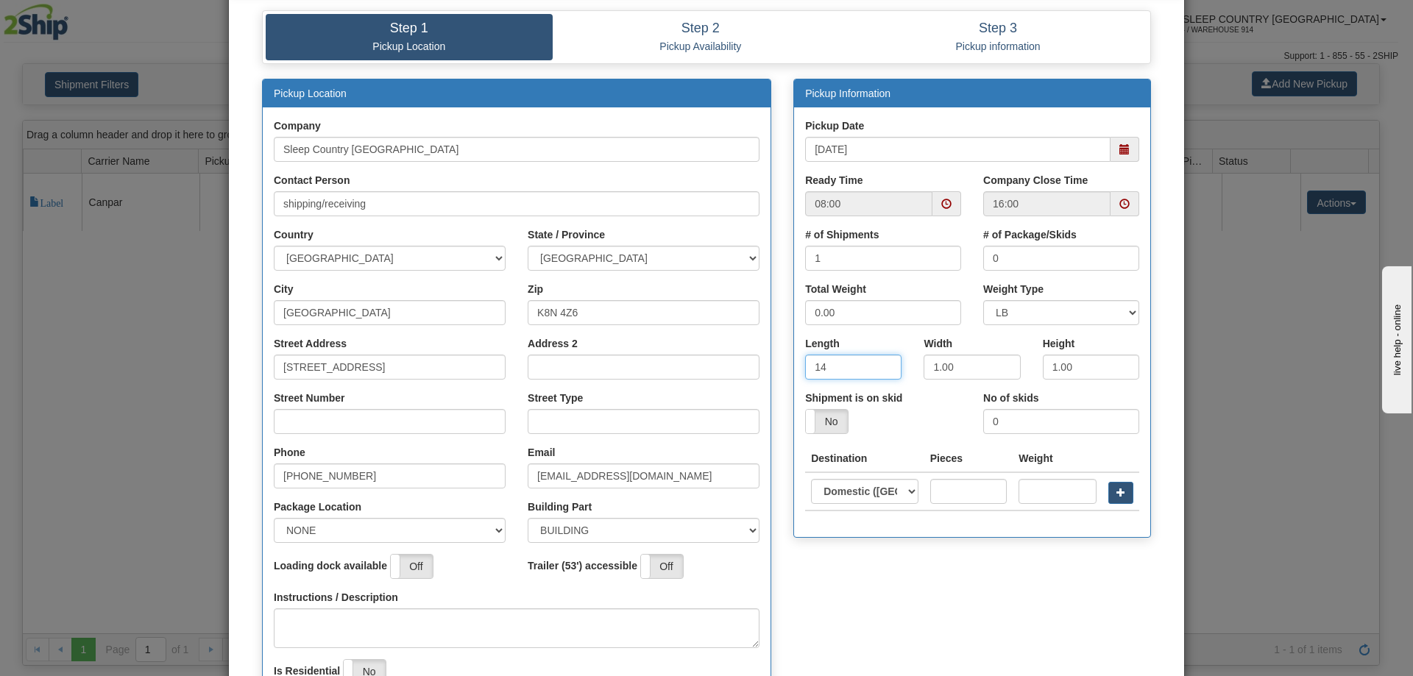
type input "14"
type input "20"
type input "5"
click at [989, 308] on select "LB KG" at bounding box center [1061, 312] width 156 height 25
click at [842, 318] on input "0.00" at bounding box center [883, 312] width 156 height 25
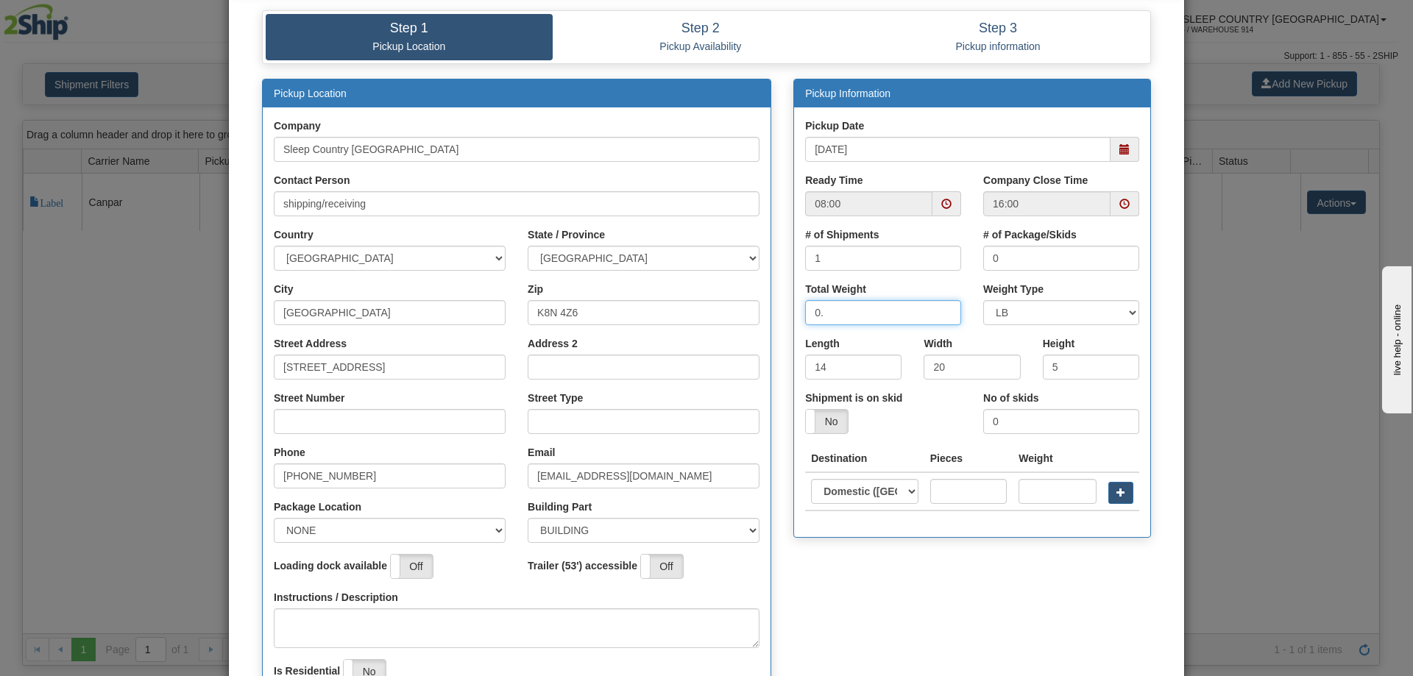
type input "0"
type input "5"
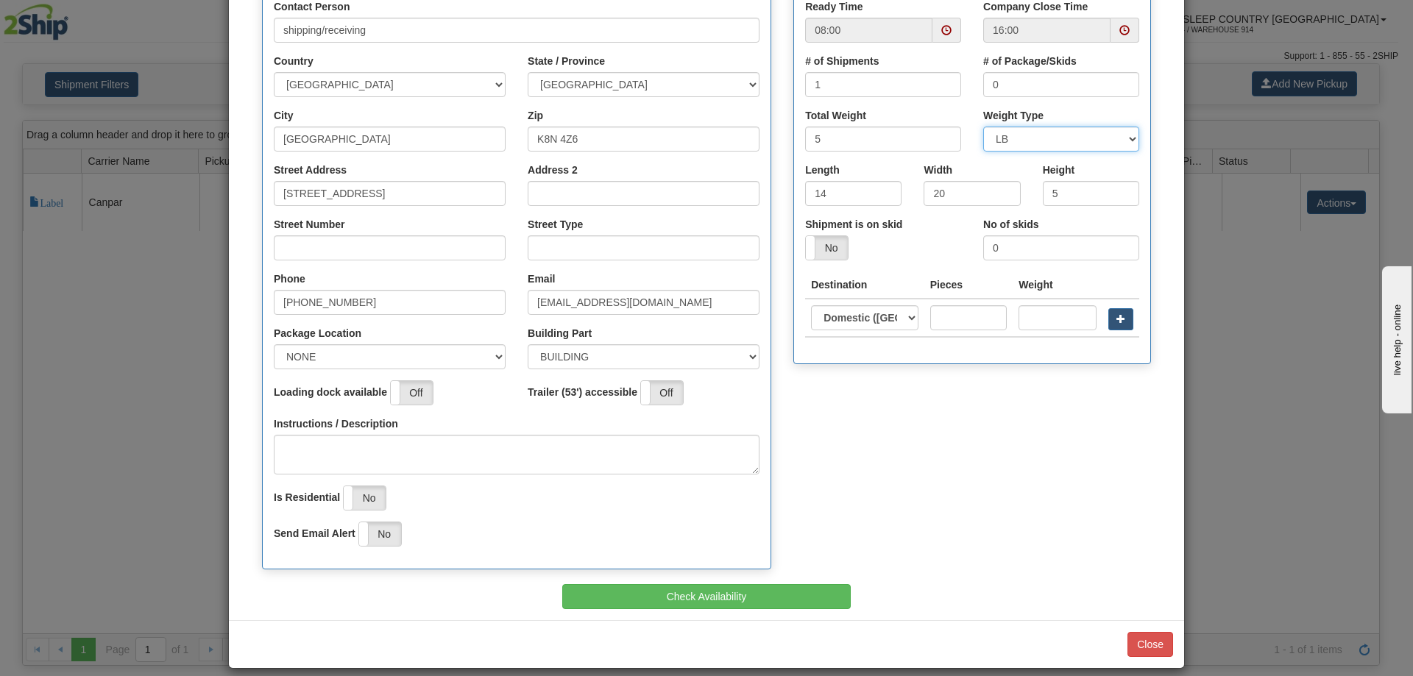
scroll to position [262, 0]
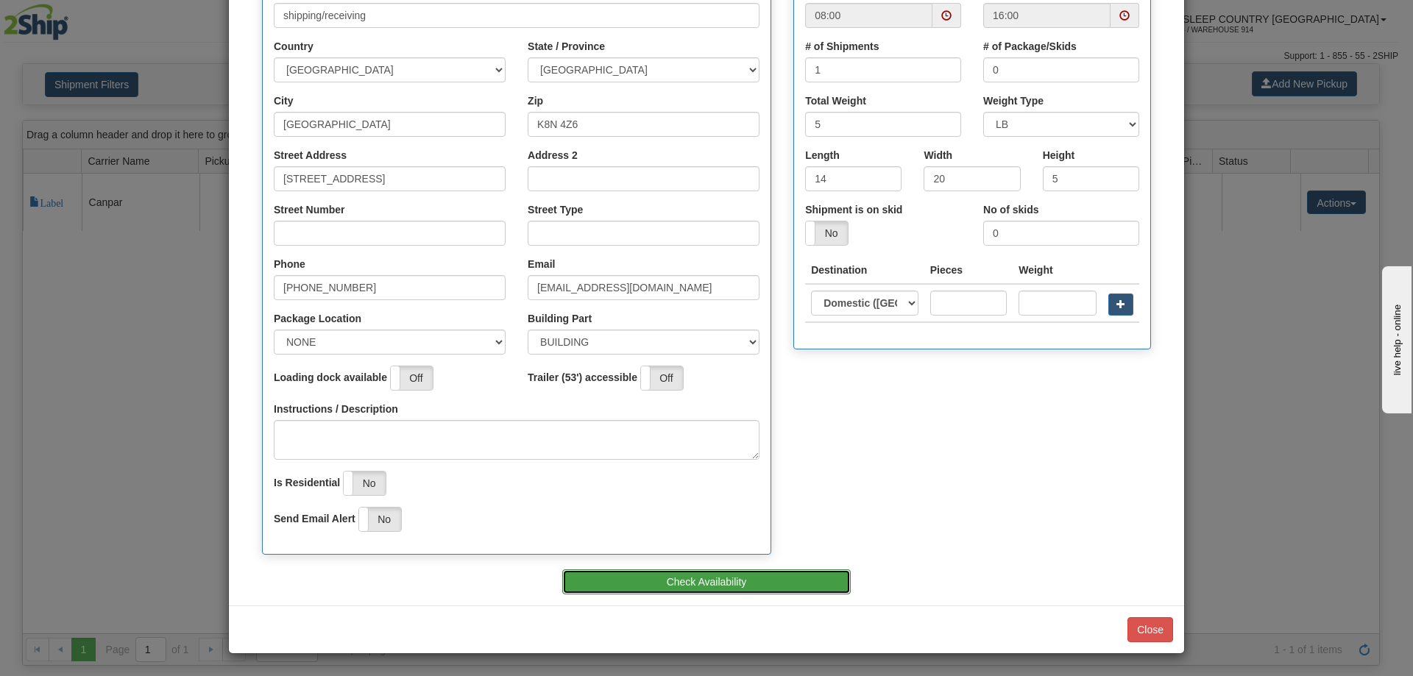
click at [823, 579] on button "Check Availability" at bounding box center [706, 582] width 289 height 25
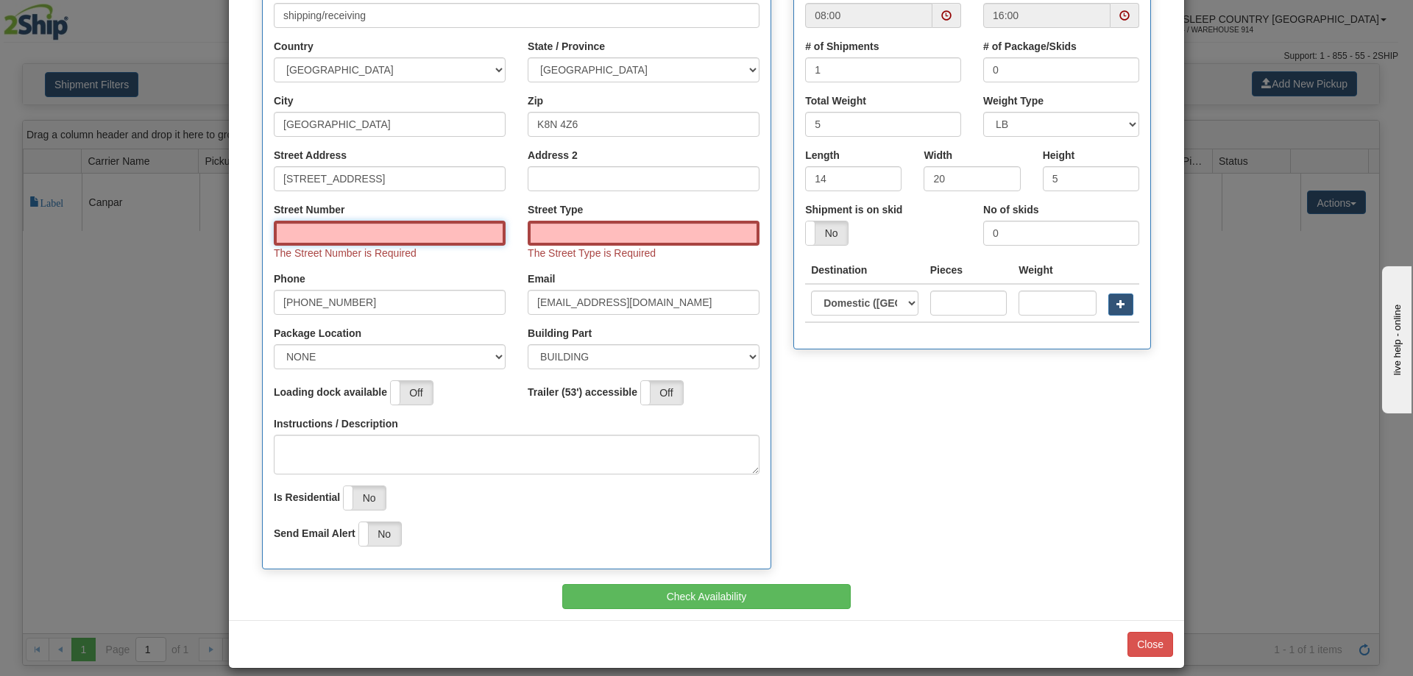
click at [369, 231] on input "Street Number" at bounding box center [390, 233] width 232 height 25
type input "520"
click at [600, 238] on input "Street Type" at bounding box center [644, 233] width 232 height 25
type input "Street"
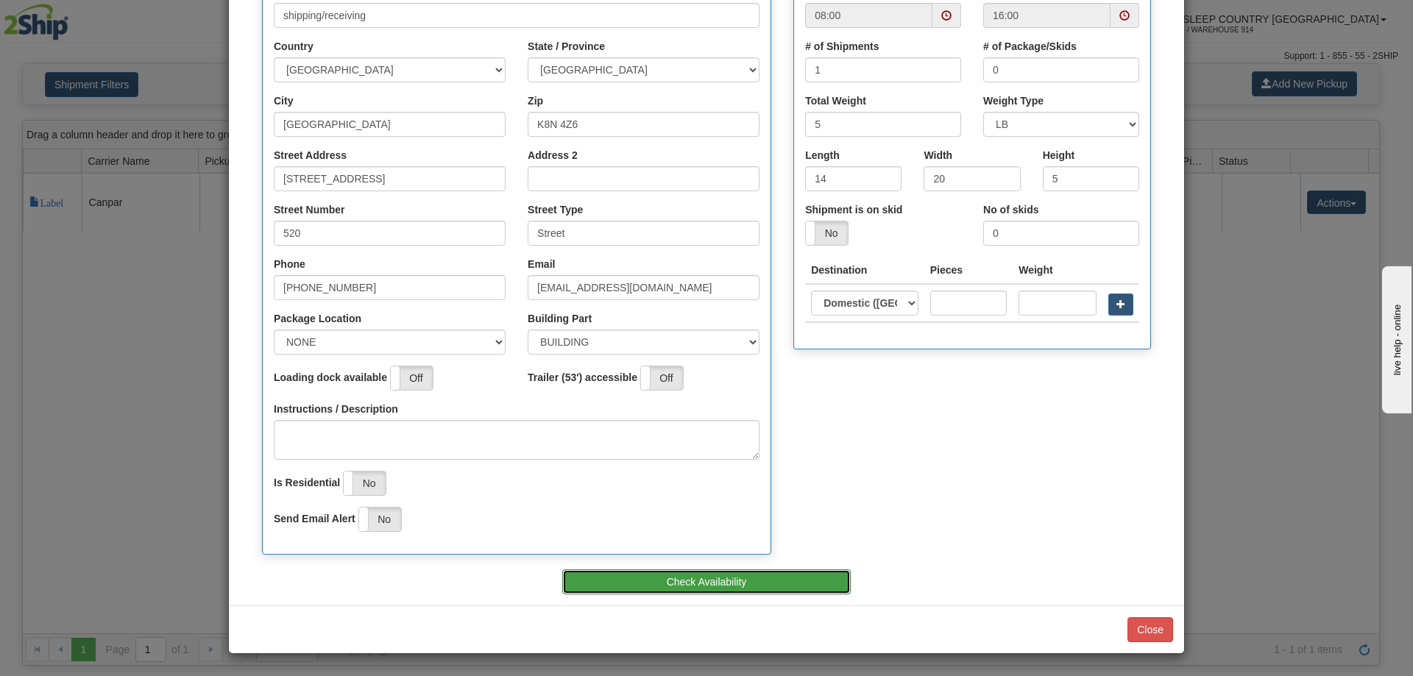
click at [806, 581] on button "Check Availability" at bounding box center [706, 582] width 289 height 25
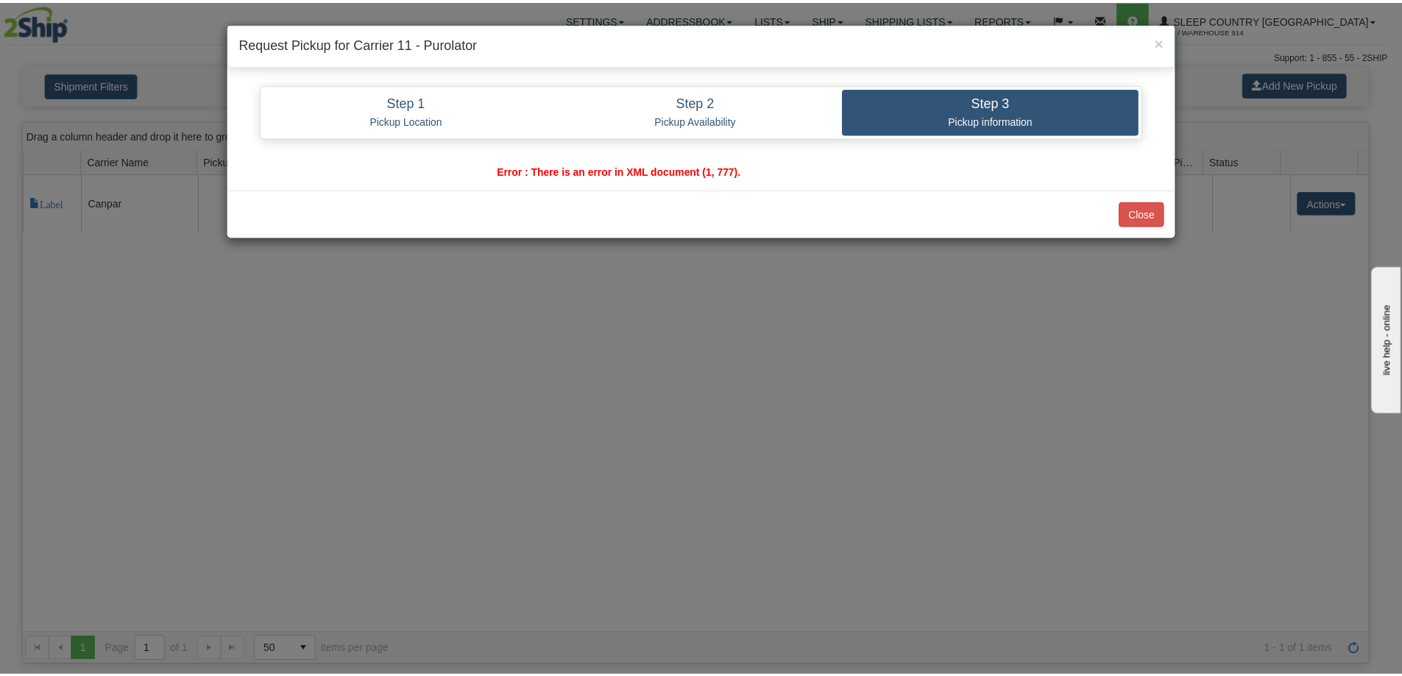
scroll to position [0, 0]
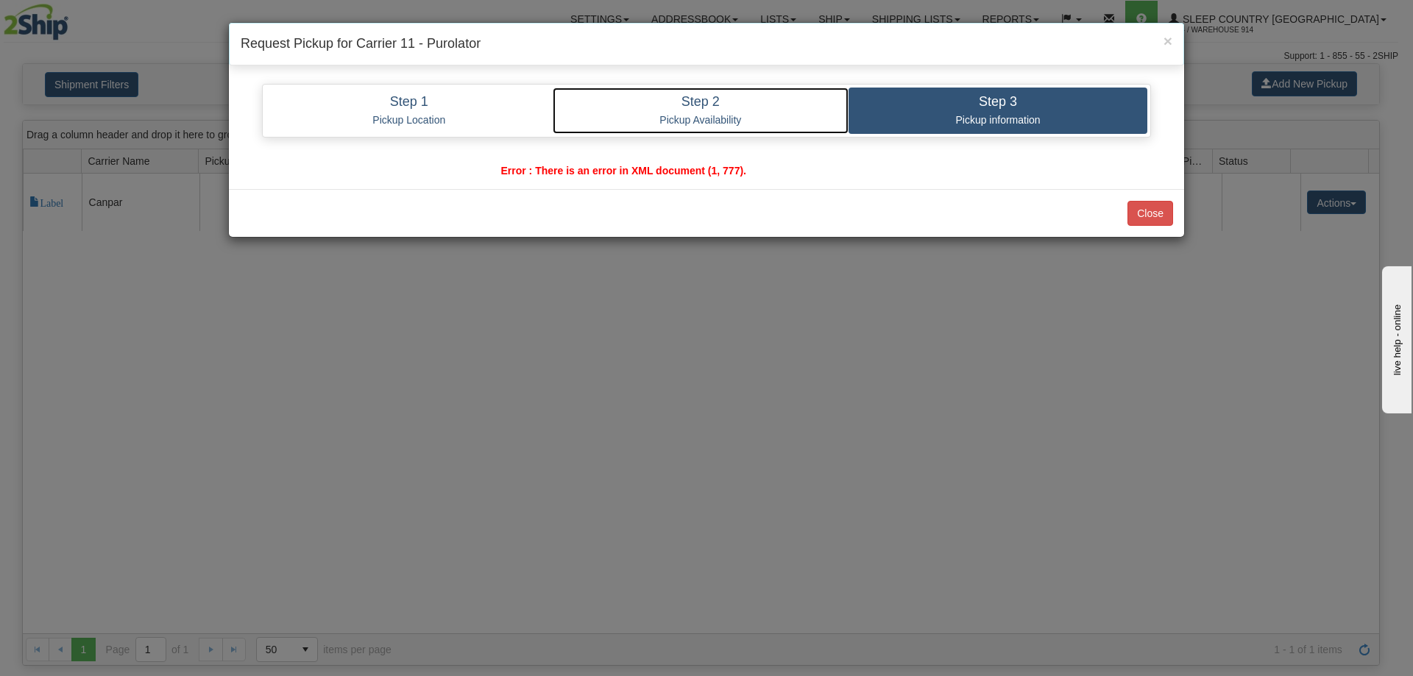
click at [737, 107] on h4 "Step 2" at bounding box center [701, 102] width 274 height 15
click at [762, 113] on p "Pickup Availability" at bounding box center [701, 119] width 274 height 13
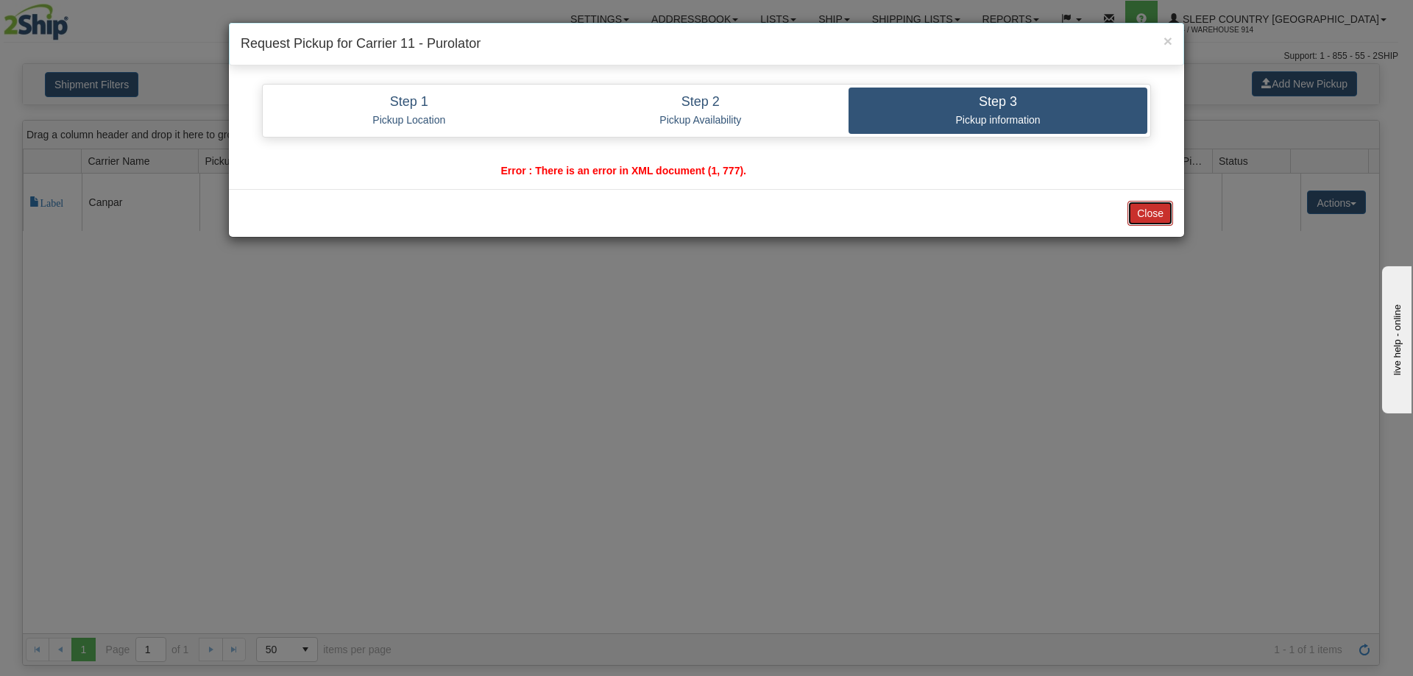
click at [1142, 216] on button "Close" at bounding box center [1150, 213] width 46 height 25
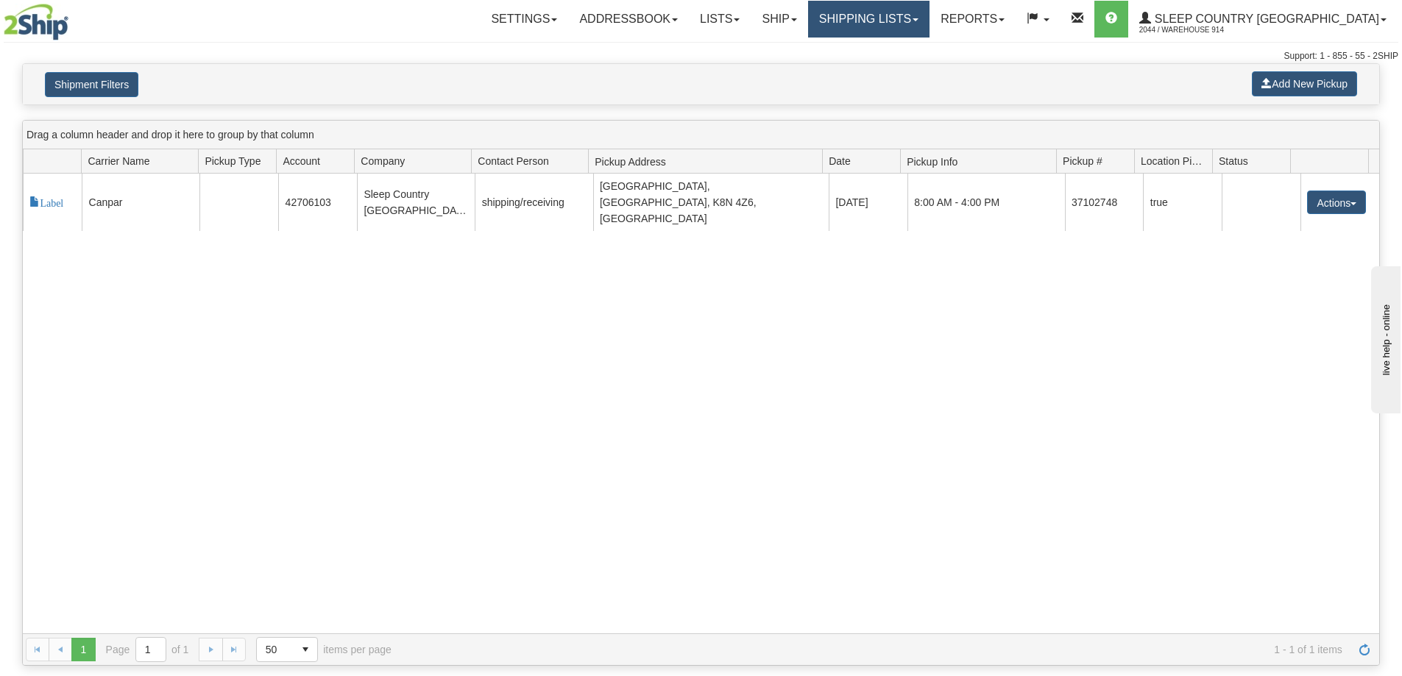
click at [912, 26] on link "Shipping lists" at bounding box center [868, 19] width 121 height 37
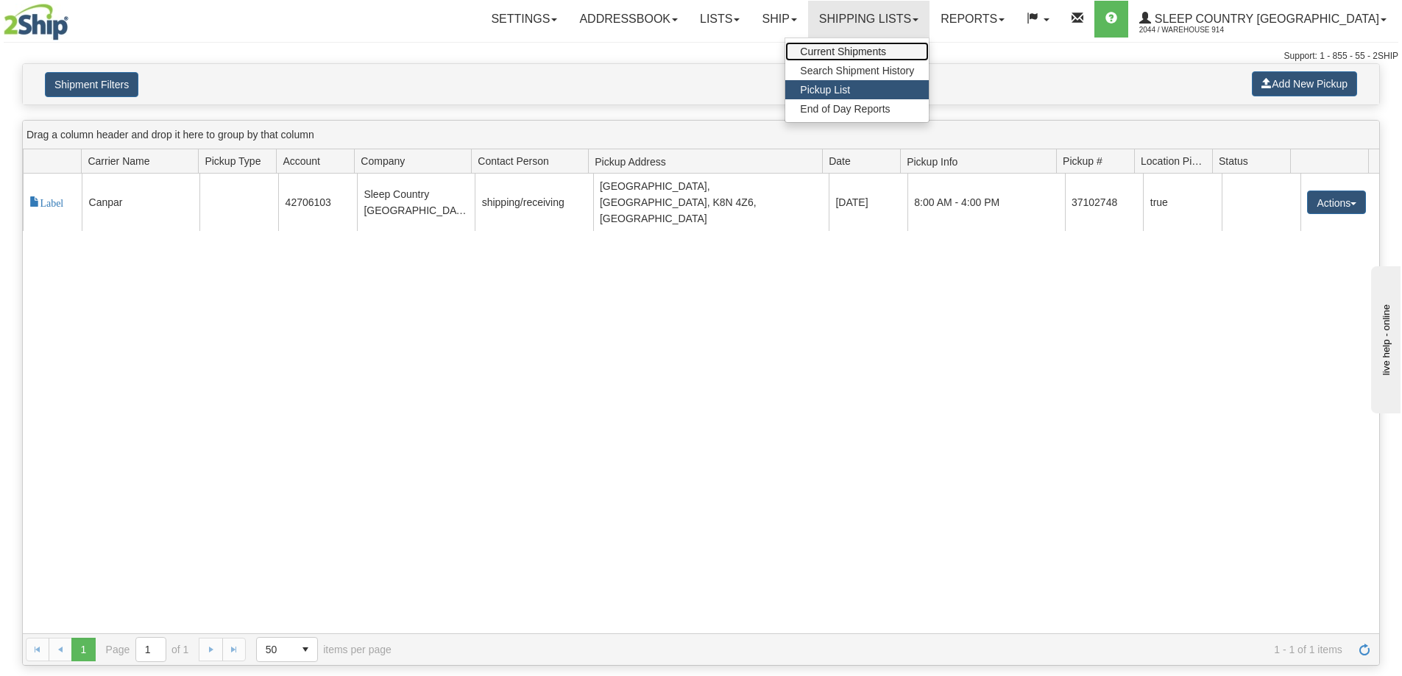
click at [886, 49] on span "Current Shipments" at bounding box center [843, 52] width 86 height 12
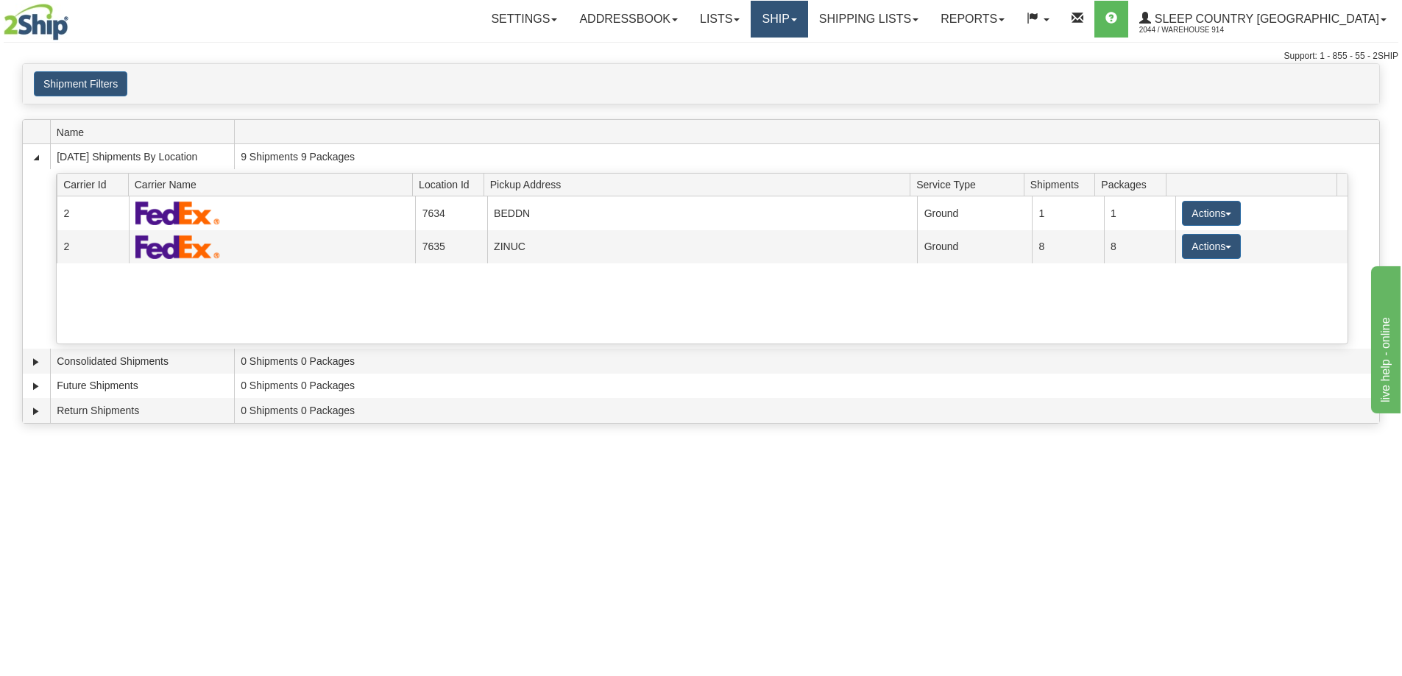
click at [807, 25] on link "Ship" at bounding box center [779, 19] width 57 height 37
click at [793, 71] on span "OnHold / Order Queue" at bounding box center [741, 71] width 104 height 12
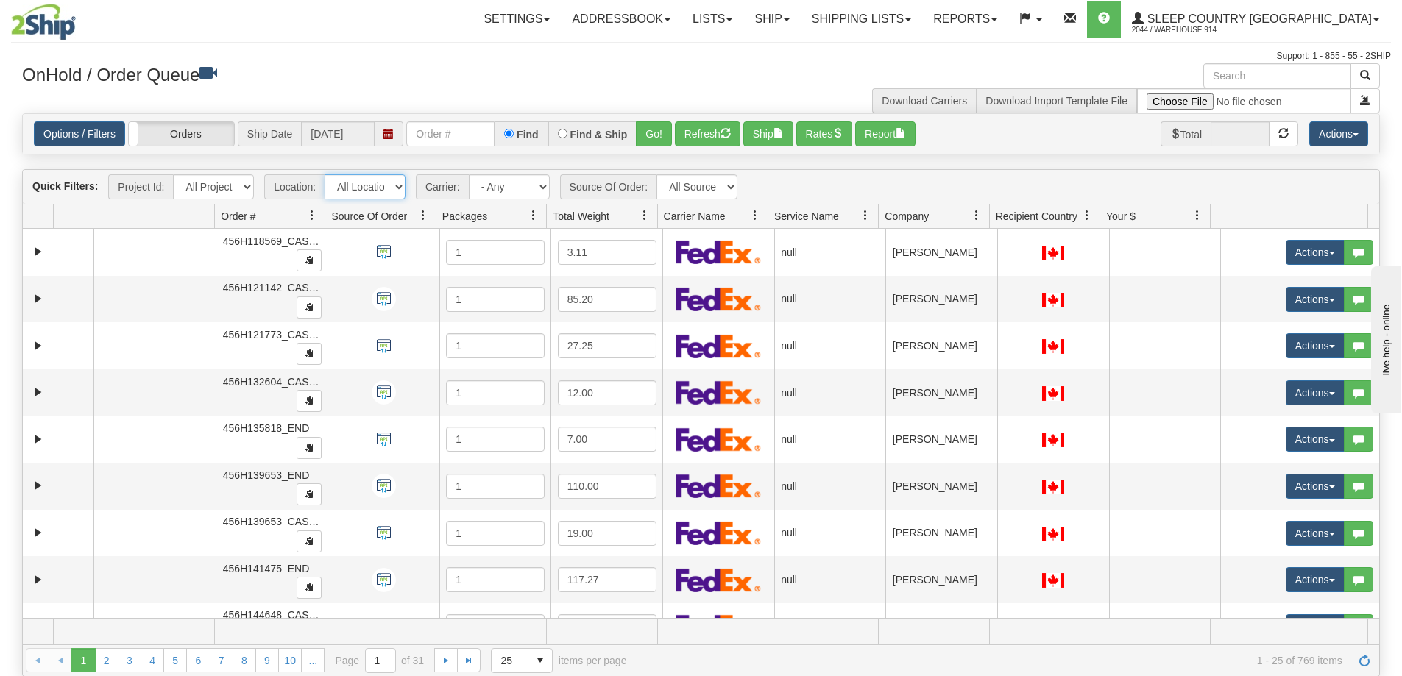
click at [400, 188] on select "All Locations 914 9009 [GEOGRAPHIC_DATA] SLE BEDDN ZINUC" at bounding box center [365, 186] width 81 height 25
select select "7603"
click at [325, 174] on select "All Locations 914 9009 [GEOGRAPHIC_DATA] SLE BEDDN ZINUC" at bounding box center [365, 186] width 81 height 25
